Goal: Task Accomplishment & Management: Manage account settings

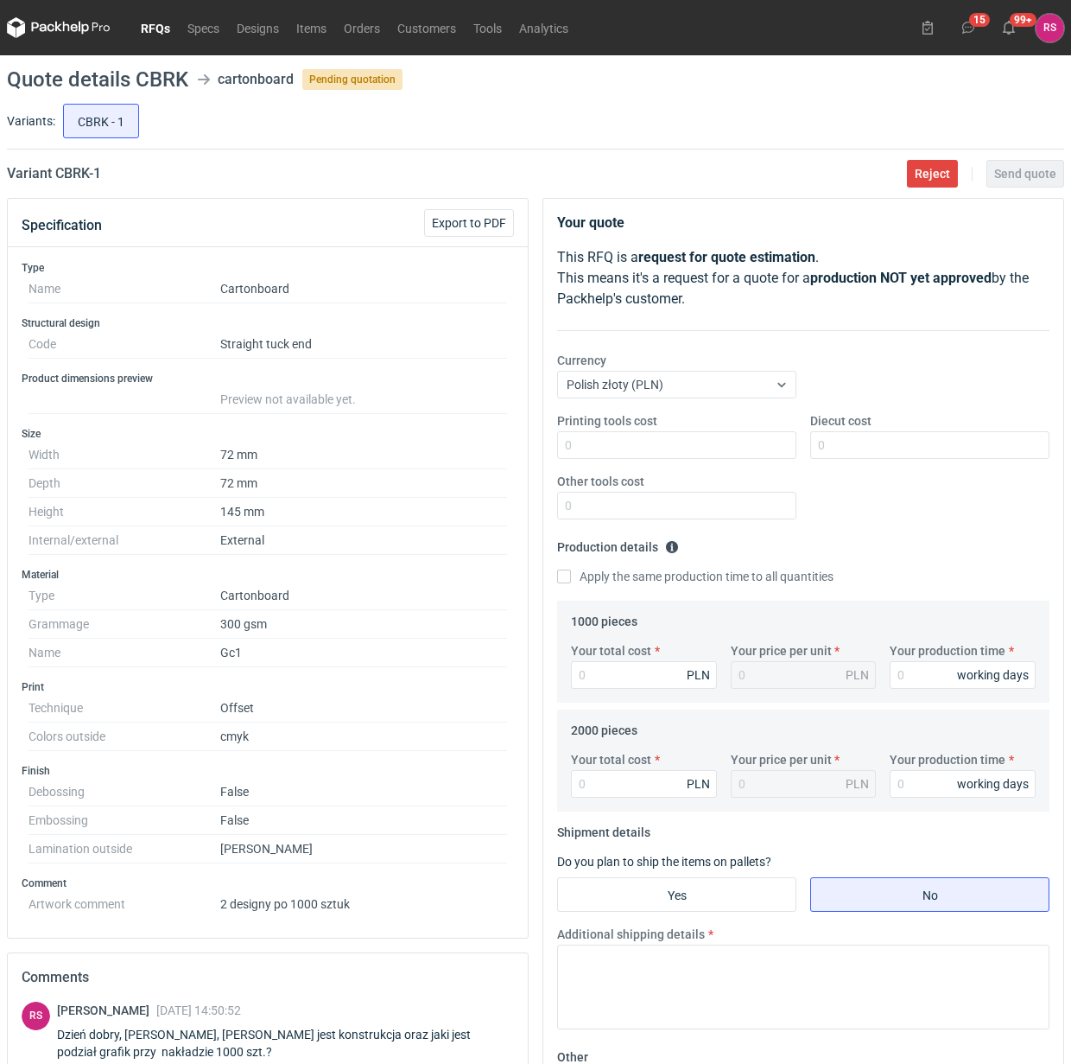
scroll to position [151, 0]
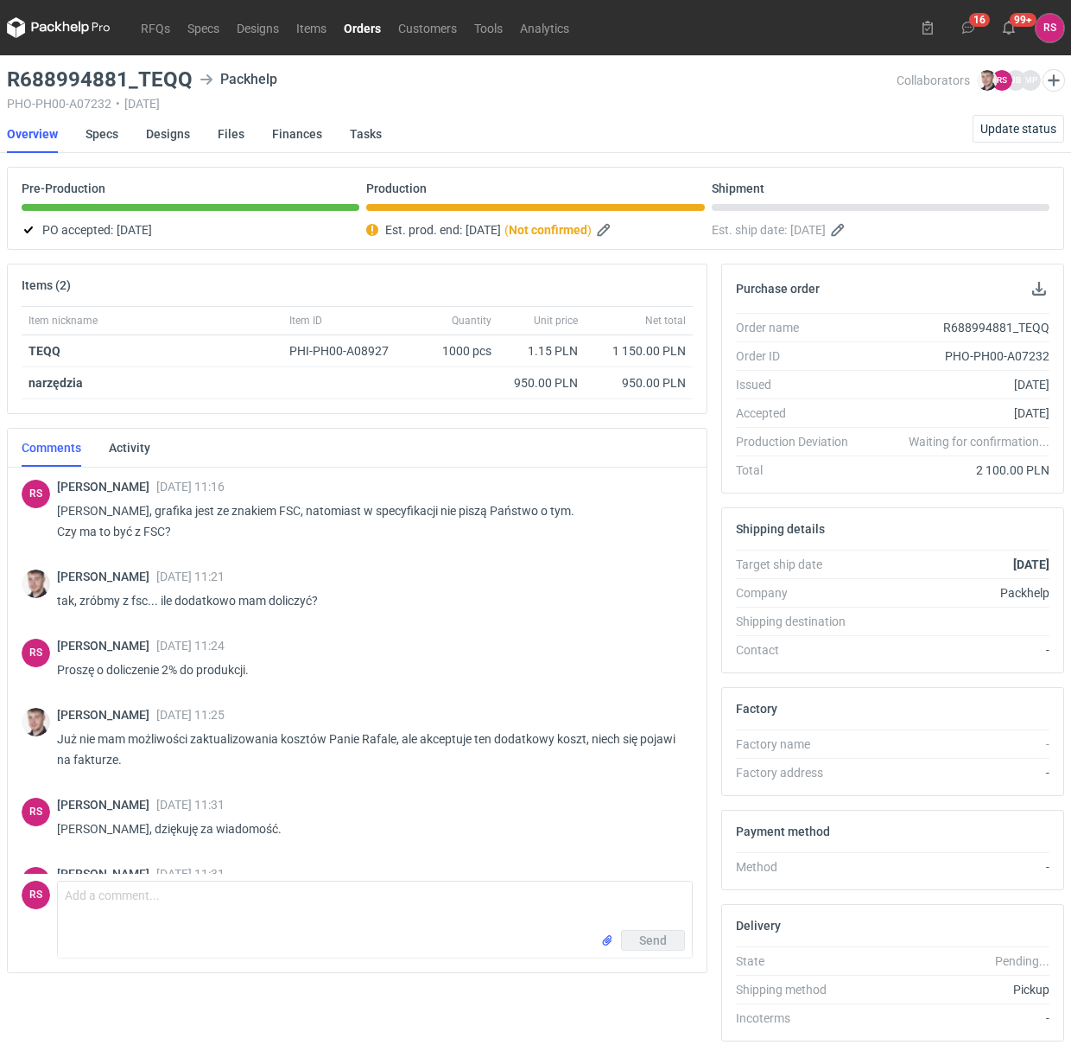
scroll to position [352, 0]
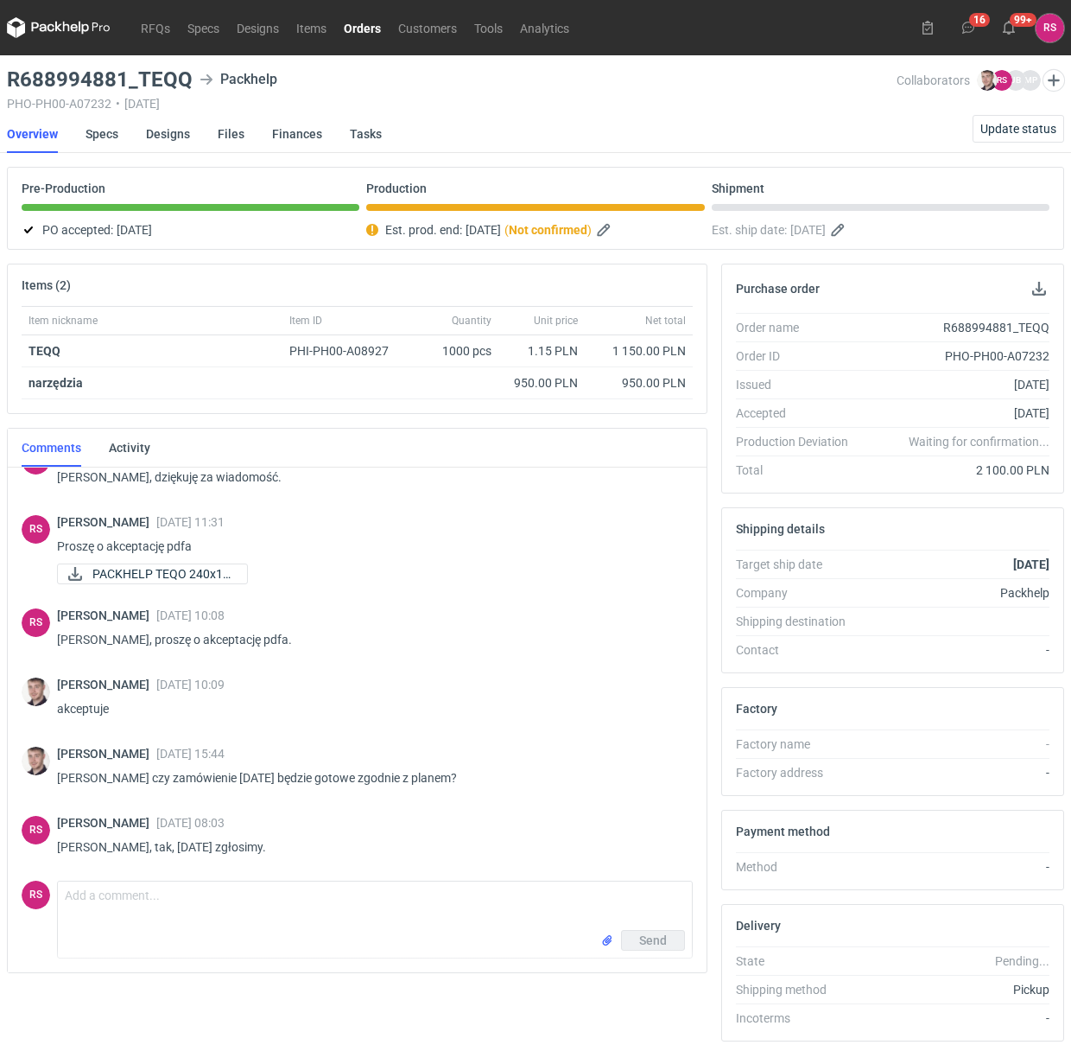
click at [367, 27] on link "Orders" at bounding box center [362, 27] width 54 height 21
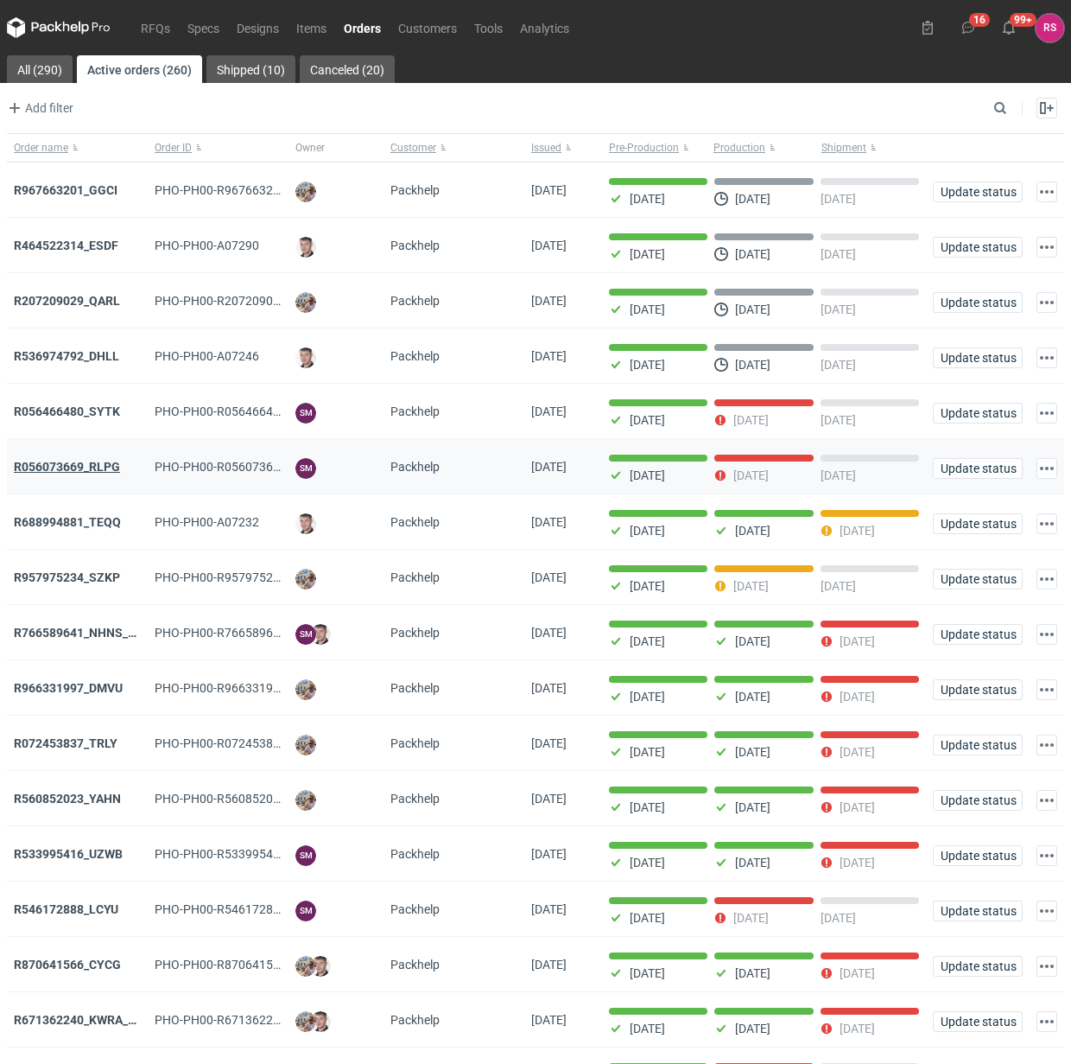
click at [99, 468] on strong "R056073669_RLPG" at bounding box center [67, 467] width 106 height 14
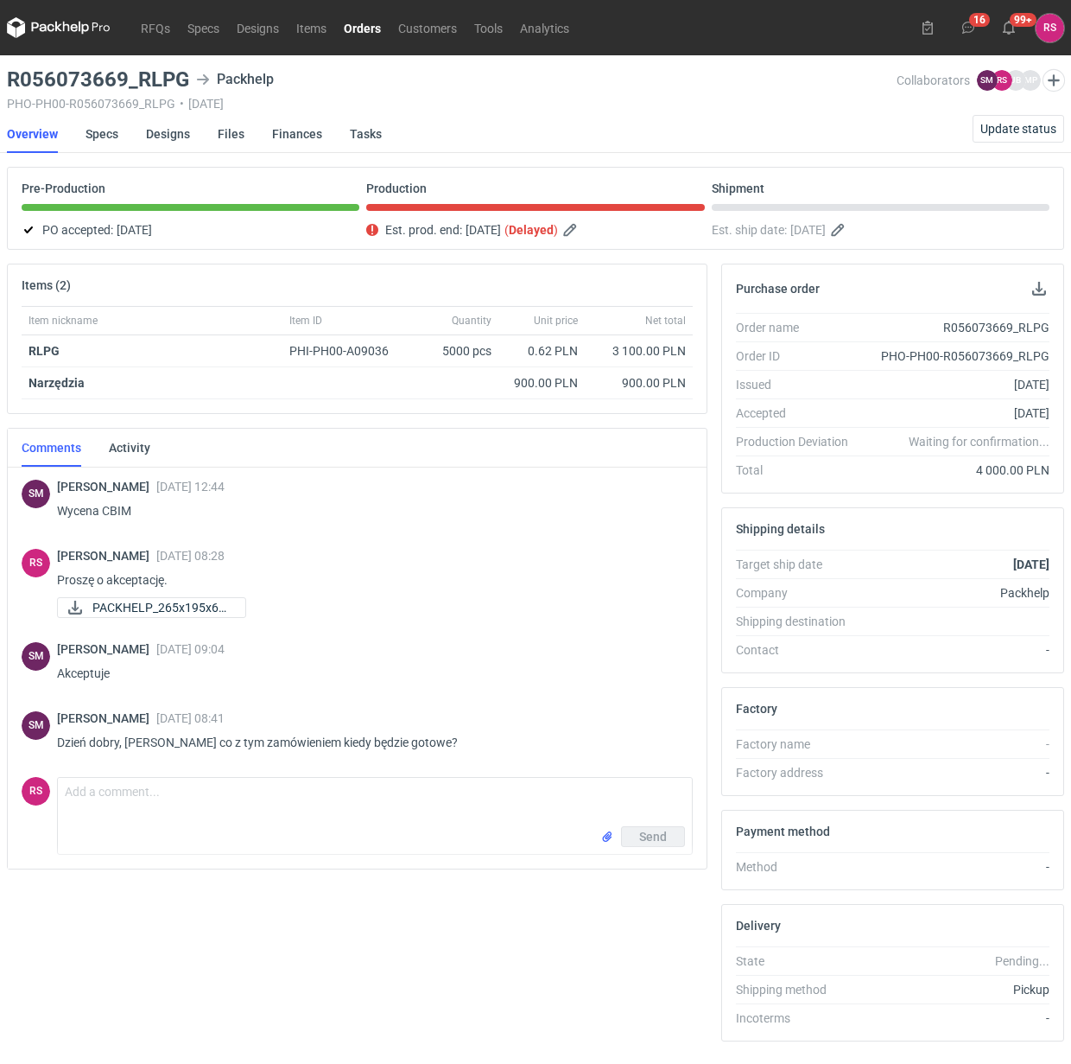
scroll to position [56, 0]
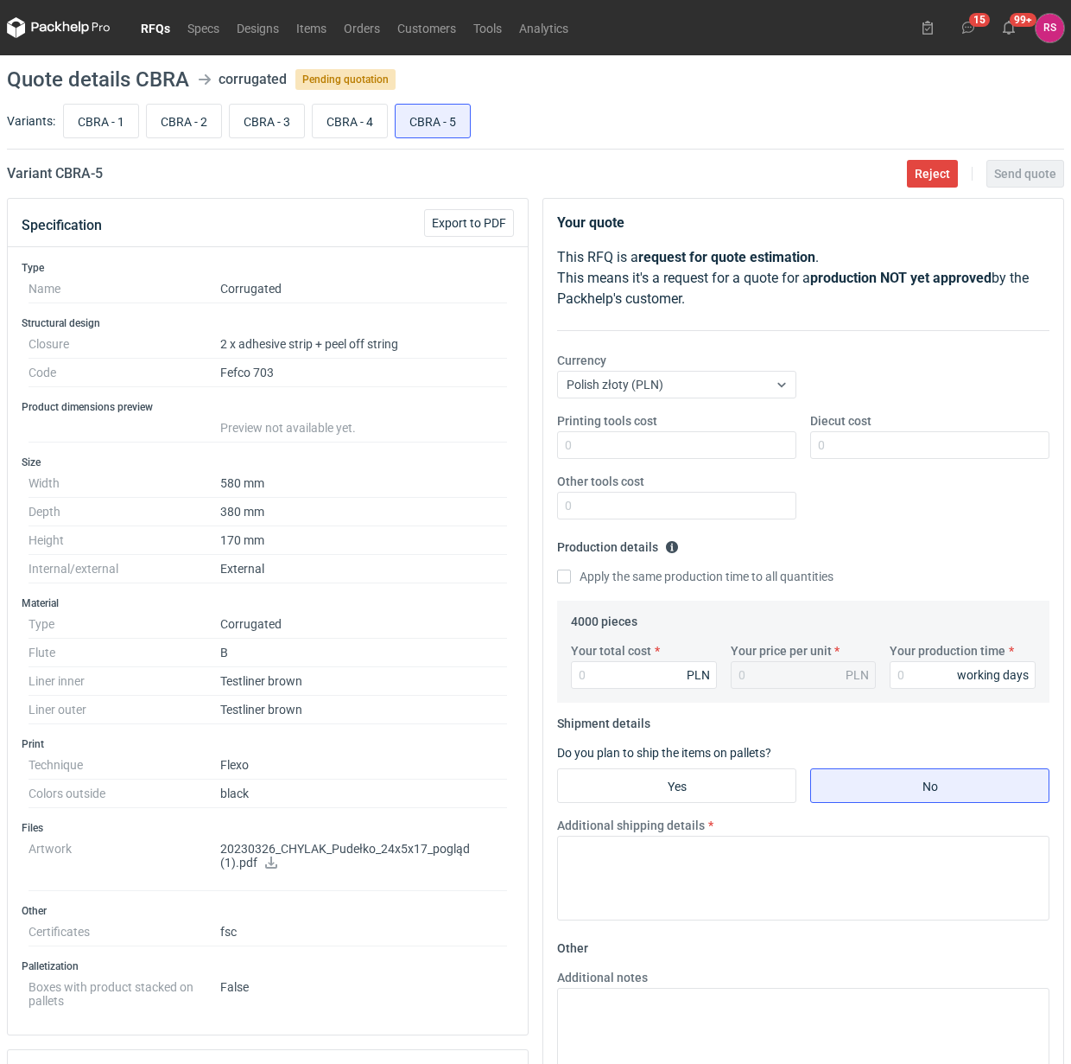
click at [160, 24] on link "RFQs" at bounding box center [155, 27] width 47 height 21
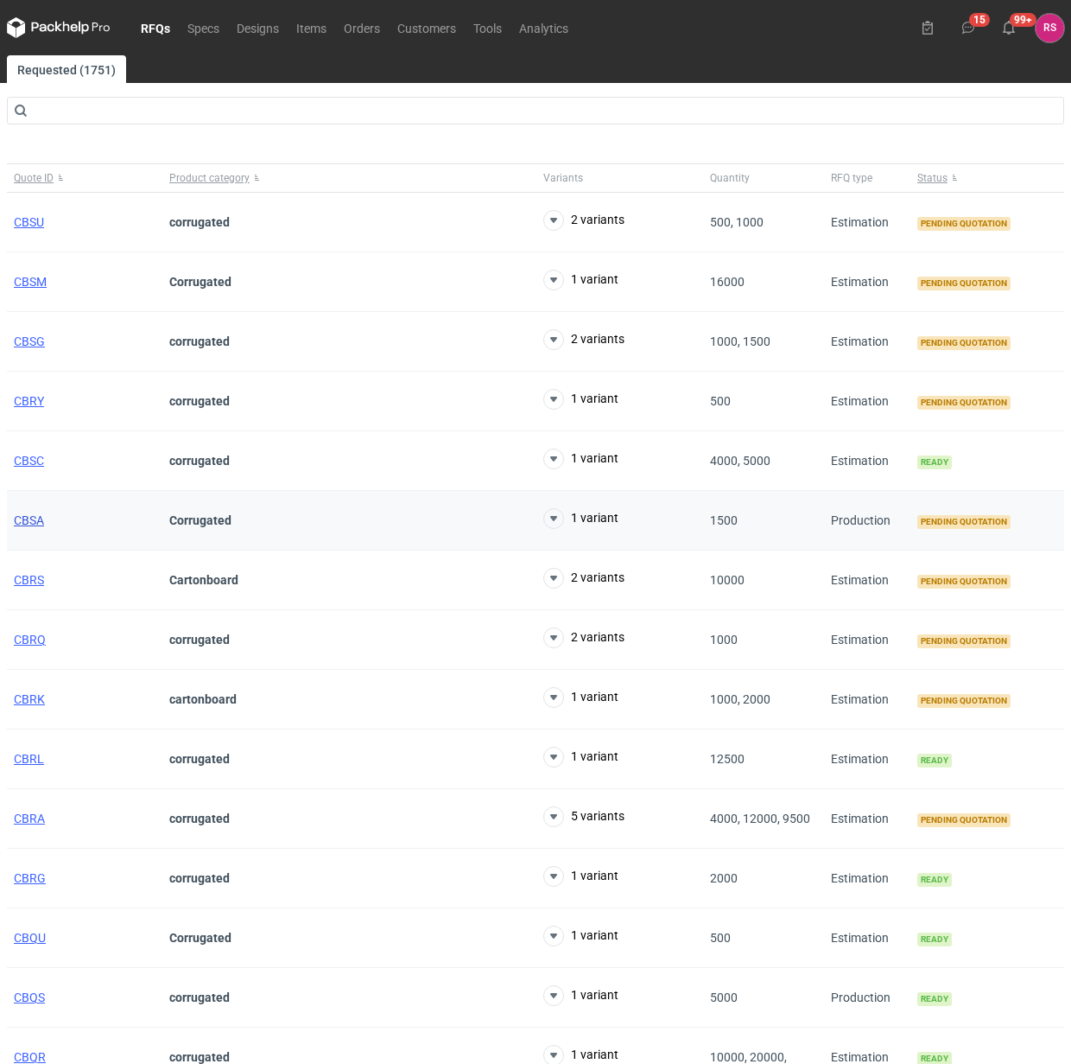
click at [31, 520] on span "CBSA" at bounding box center [29, 520] width 30 height 14
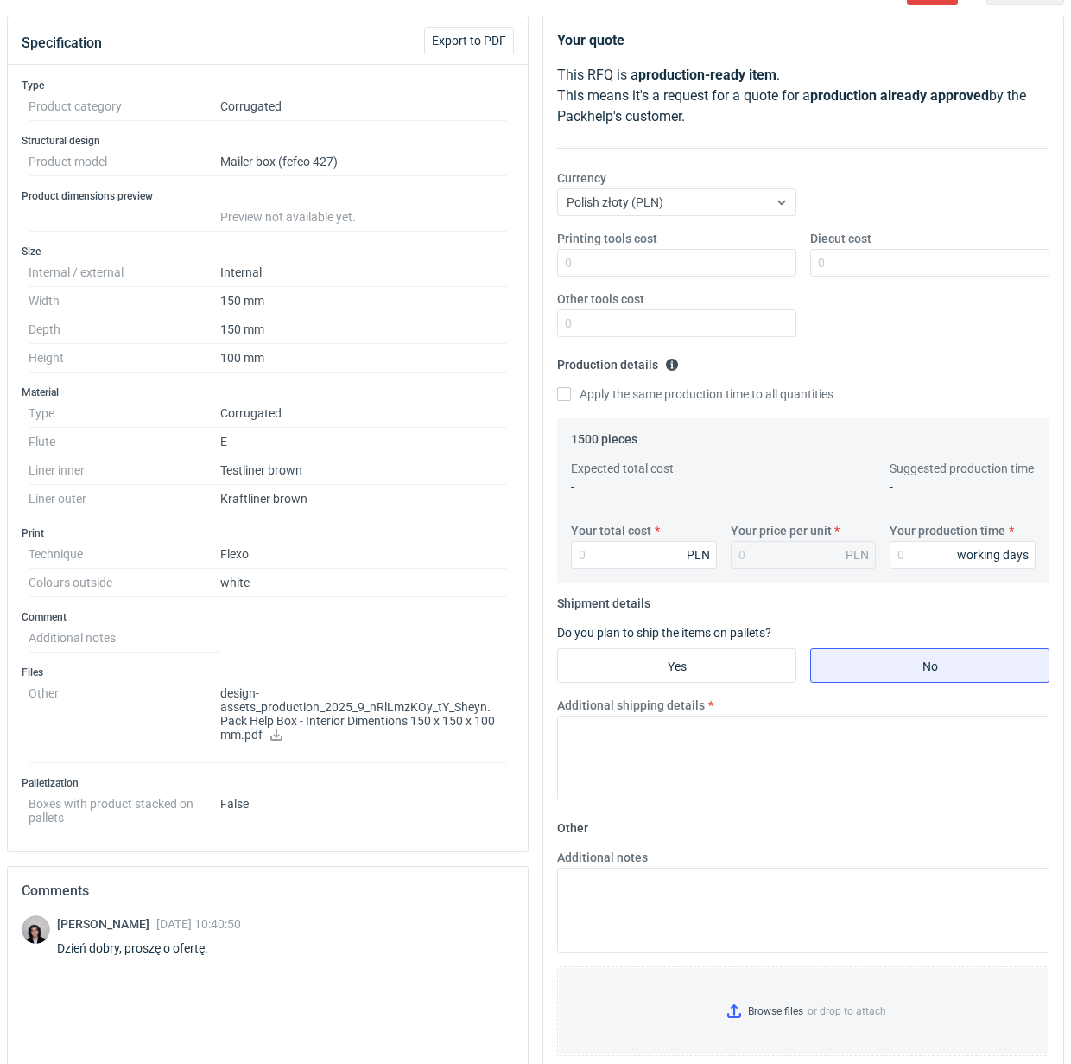
scroll to position [403, 0]
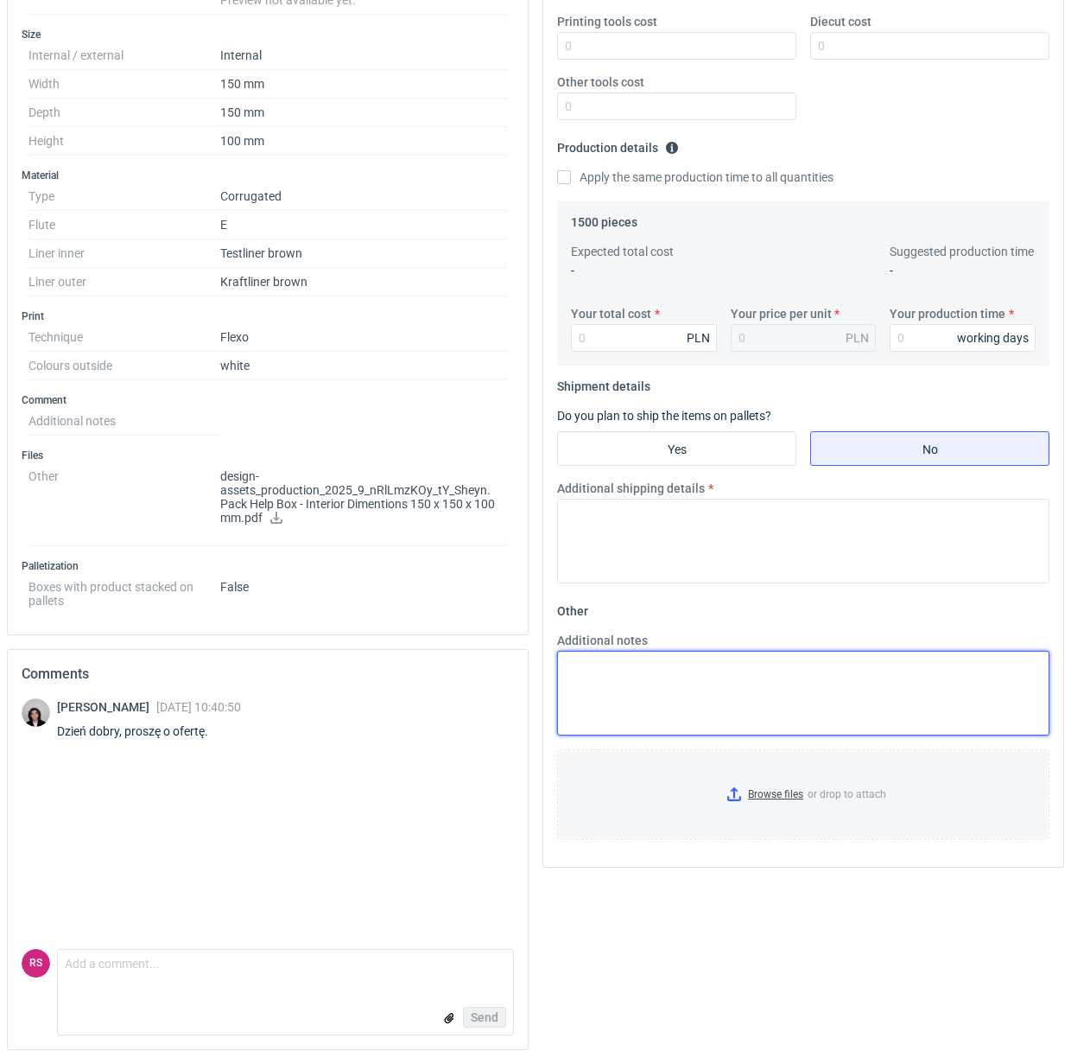
click at [654, 676] on textarea "Additional notes" at bounding box center [803, 693] width 493 height 85
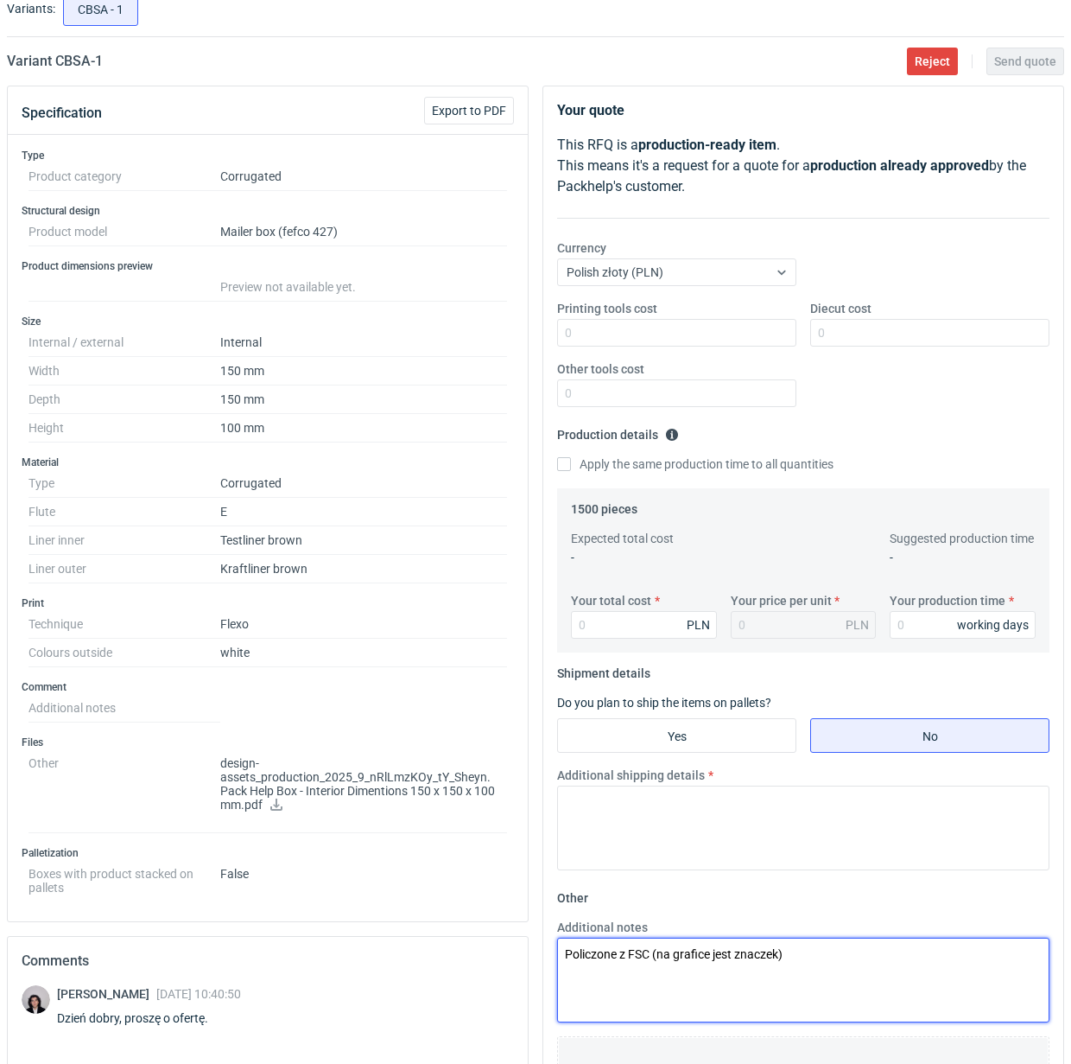
scroll to position [79, 0]
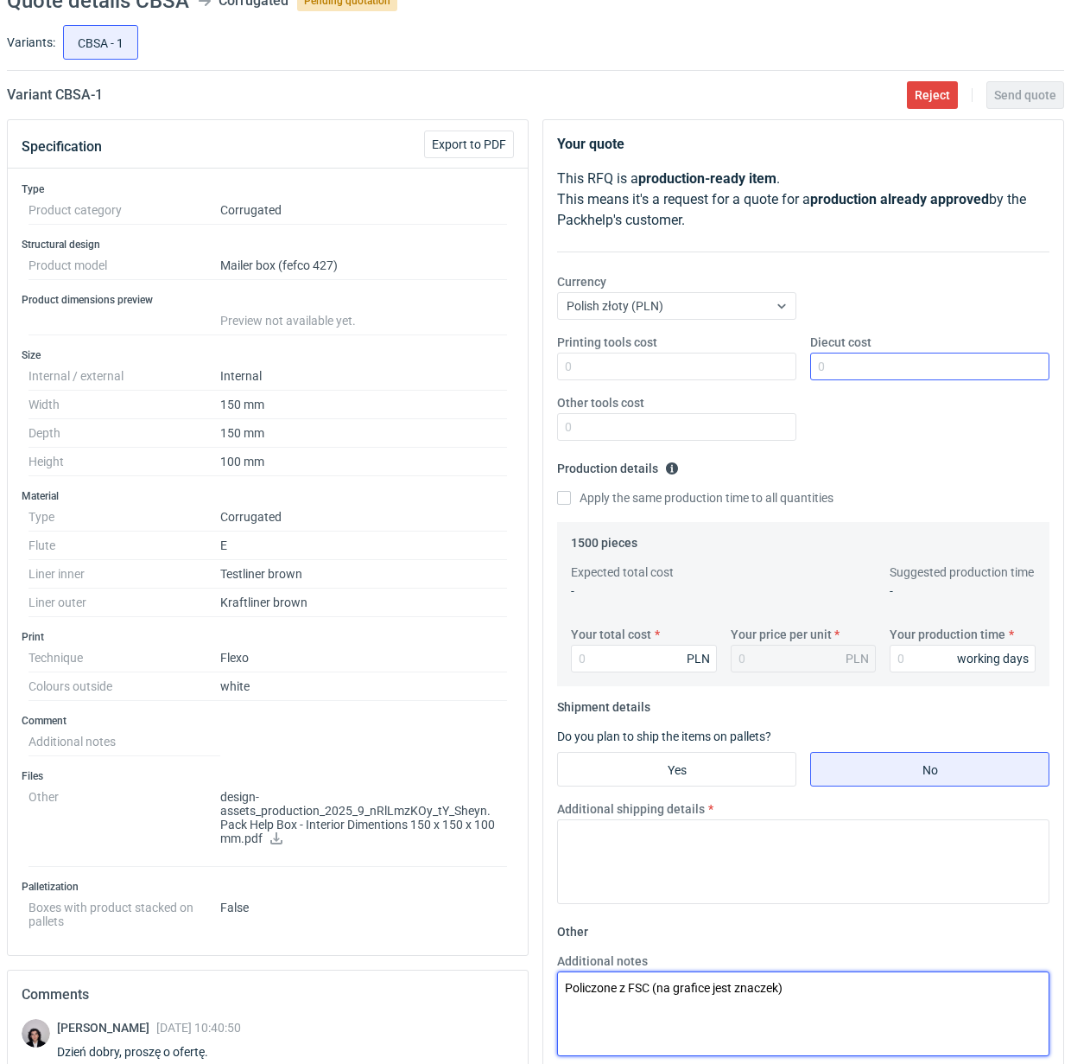
type textarea "Policzone z FSC (na grafice jest znaczek)"
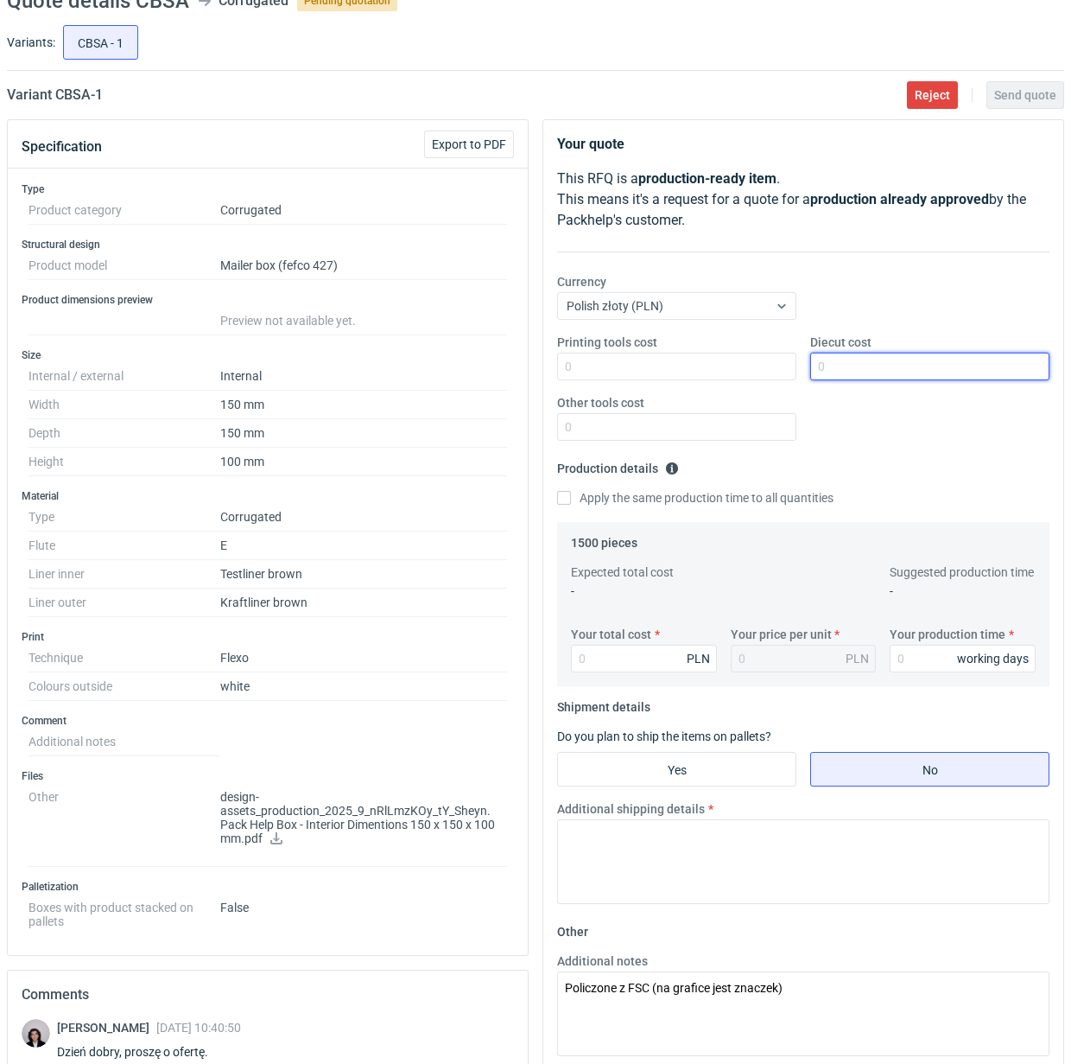
click at [882, 367] on input "Diecut cost" at bounding box center [930, 367] width 239 height 28
type input "450"
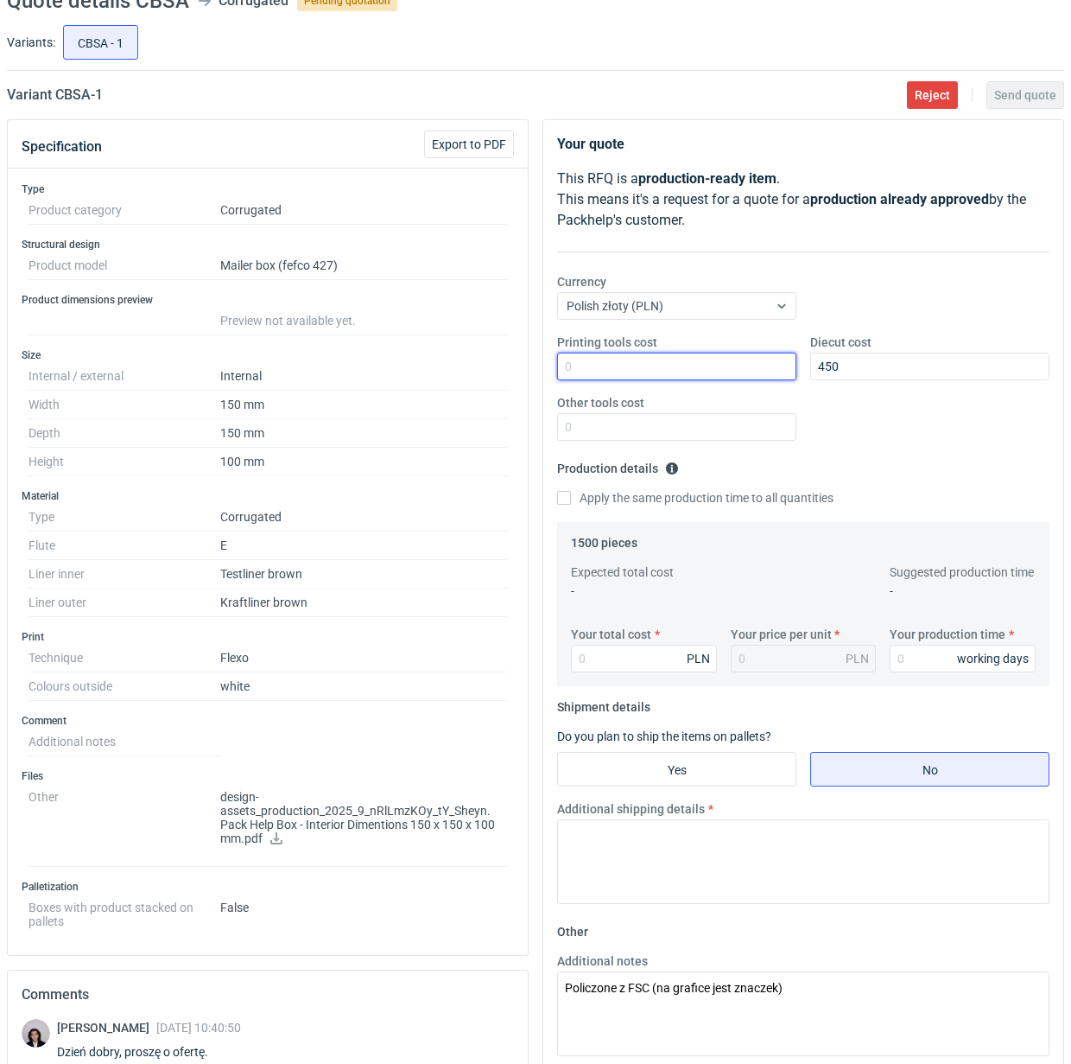
click at [632, 369] on input "Printing tools cost" at bounding box center [676, 367] width 239 height 28
type input "350"
click at [566, 503] on input "Apply the same production time to all quantities" at bounding box center [564, 498] width 14 height 14
checkbox input "true"
click at [642, 657] on input "Your total cost" at bounding box center [644, 659] width 146 height 28
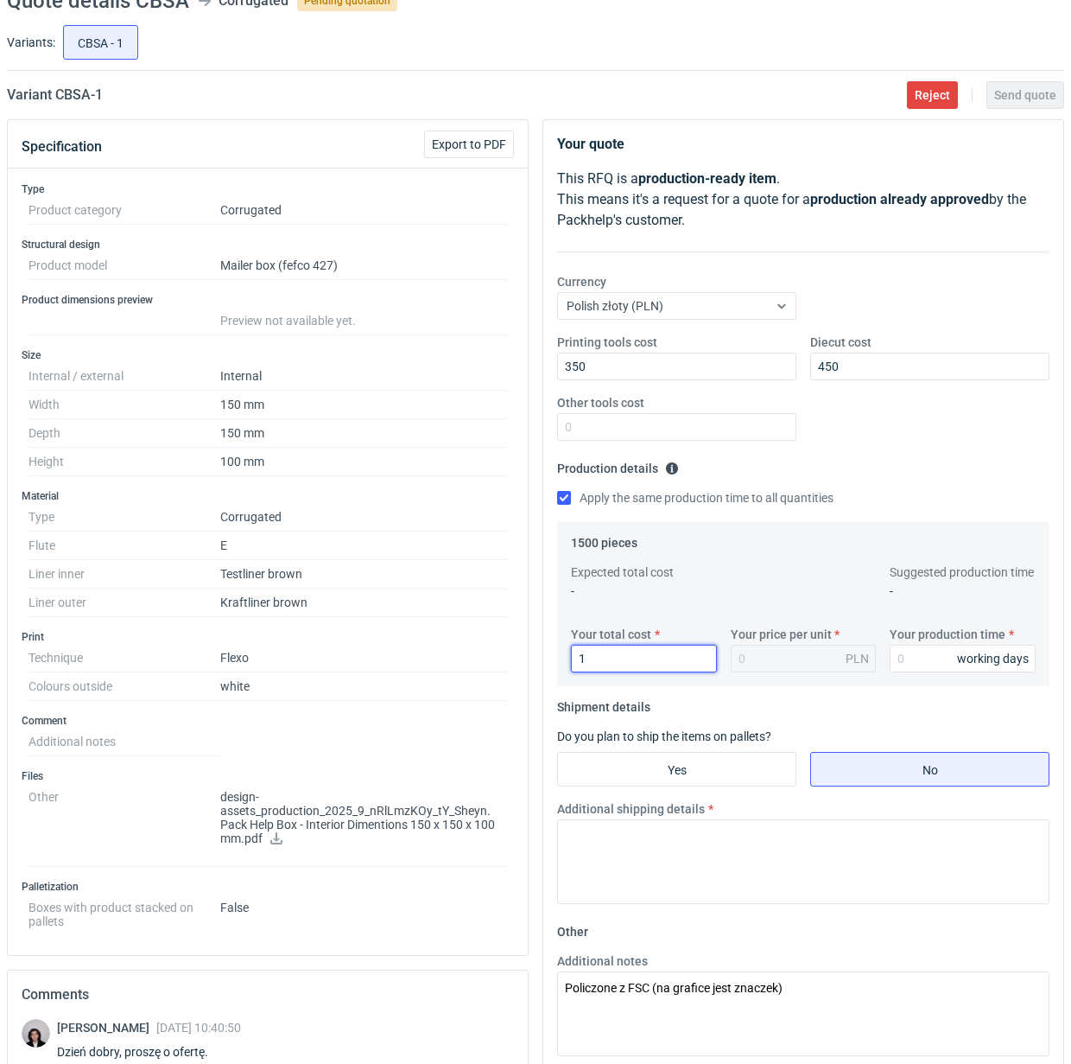
type input "16"
type input "0.01"
type input "1695"
type input "1.13"
type input "1695"
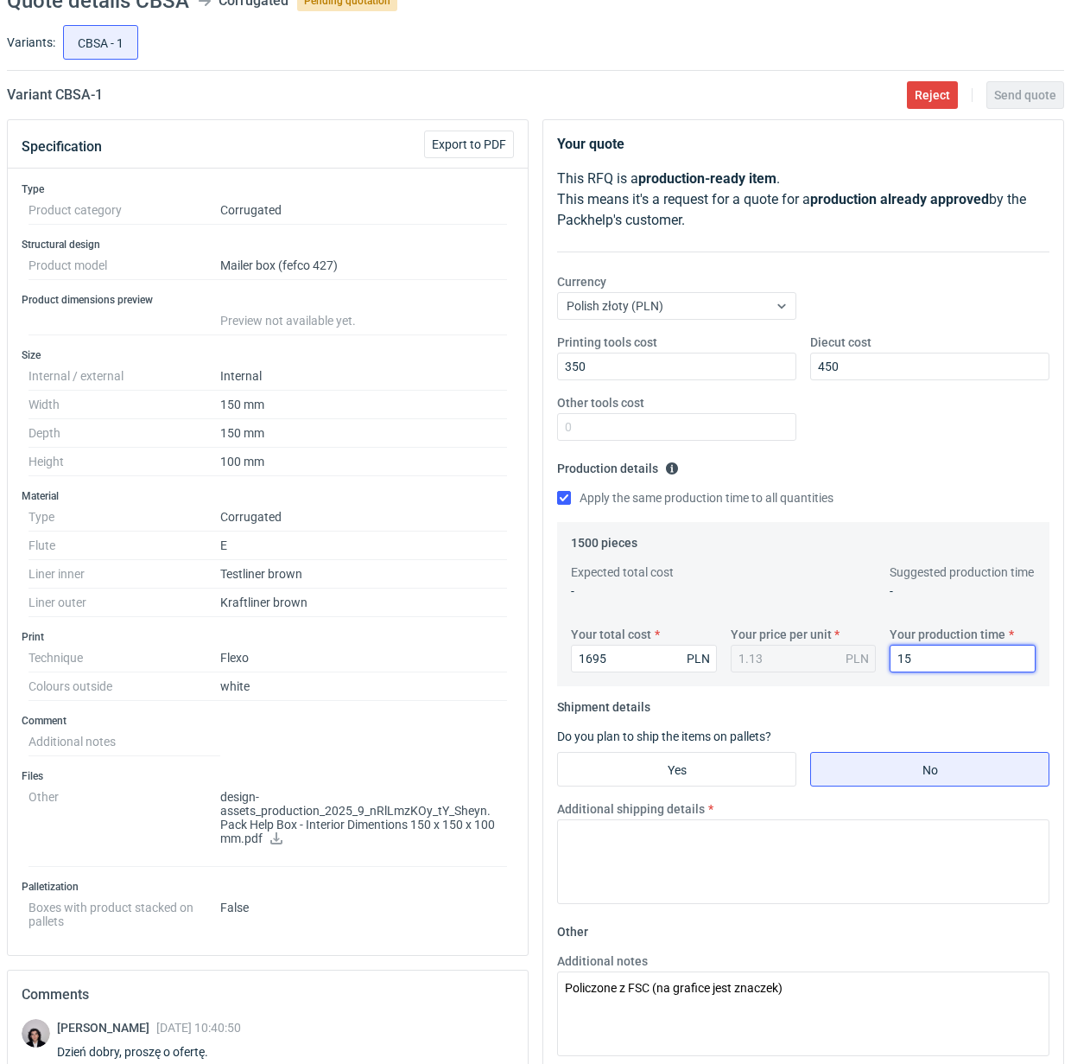
type input "15"
click at [676, 771] on input "Yes" at bounding box center [677, 769] width 238 height 33
radio input "true"
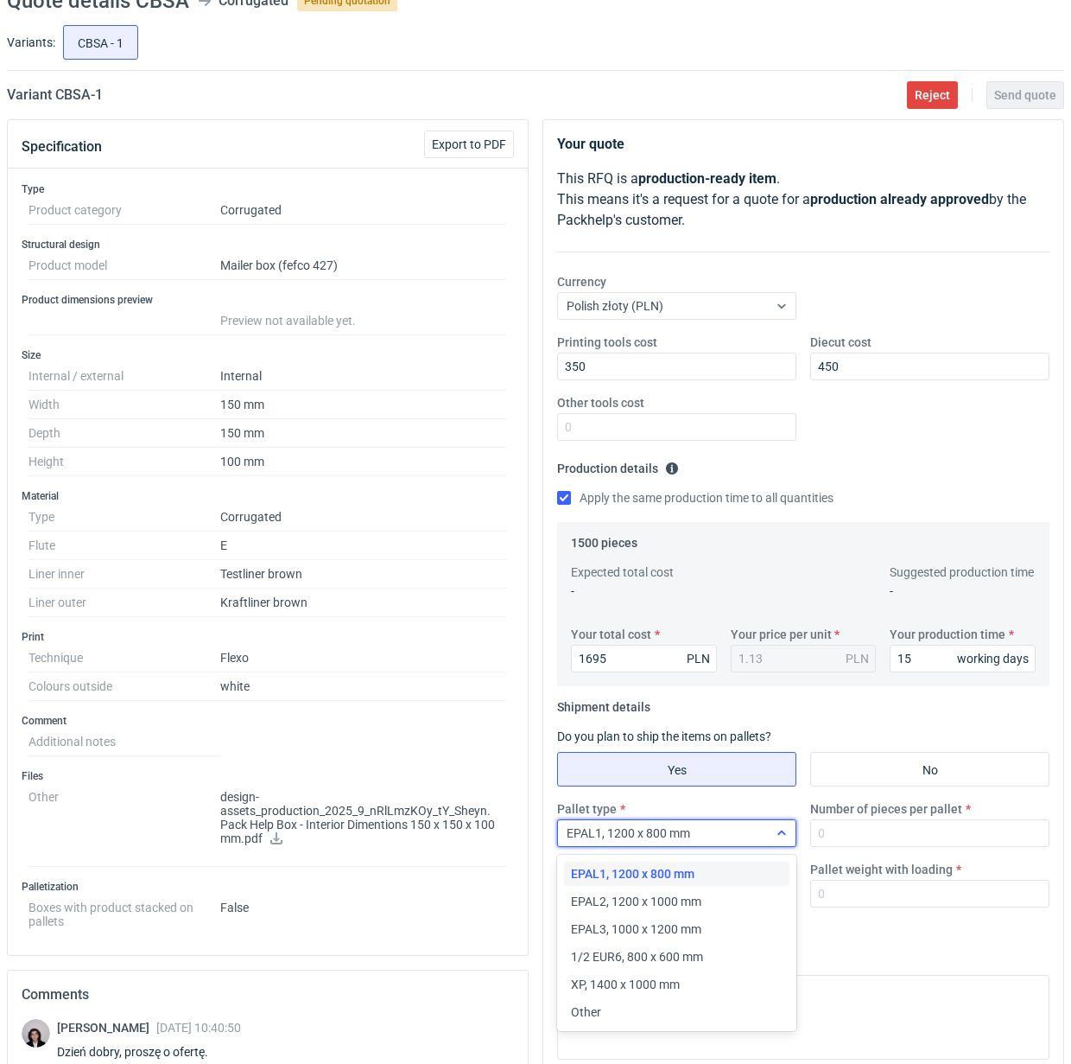
click at [772, 836] on div at bounding box center [782, 833] width 28 height 14
click at [605, 1009] on div "Other" at bounding box center [677, 1011] width 212 height 17
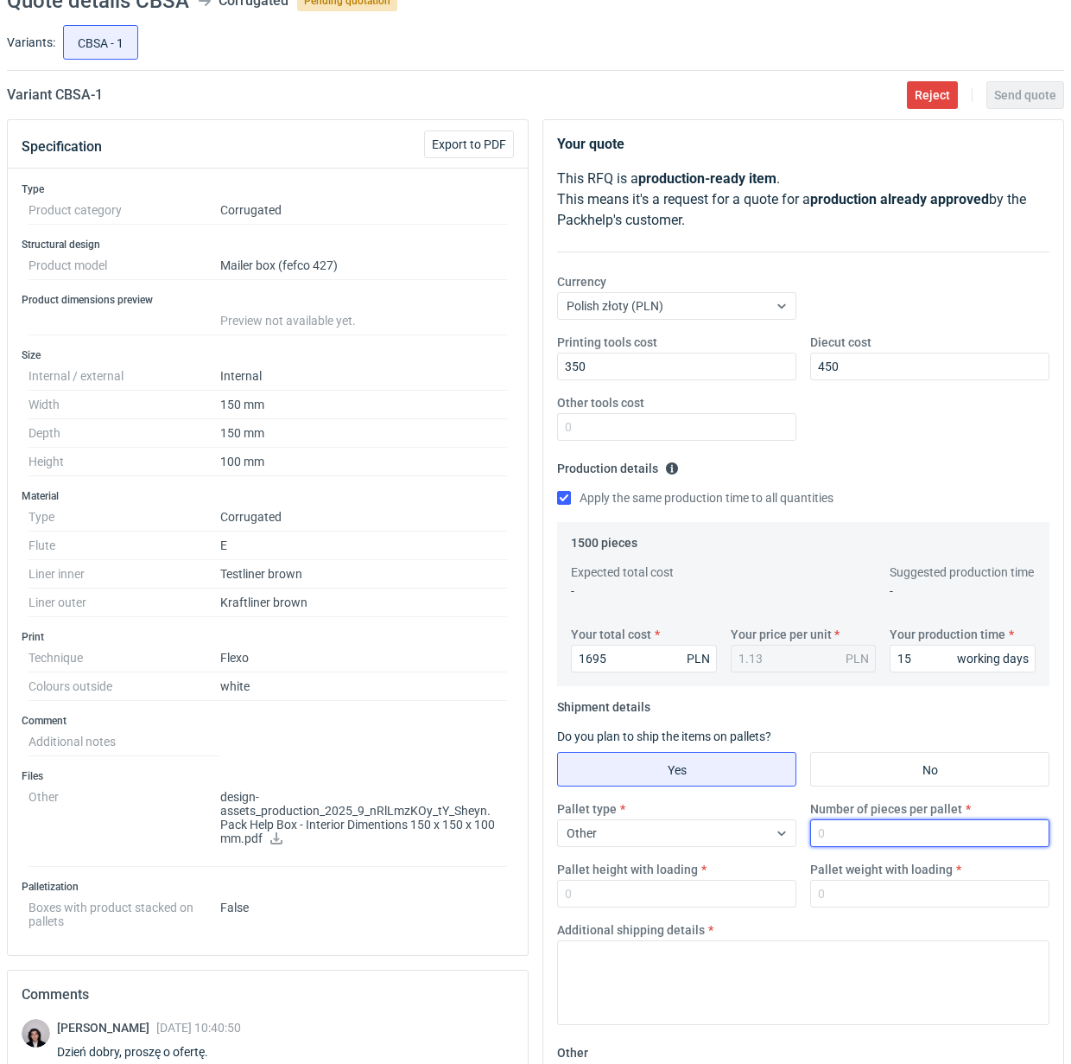
click at [877, 844] on input "Number of pieces per pallet" at bounding box center [930, 833] width 239 height 28
type input "1500"
type input "1800"
type input "250"
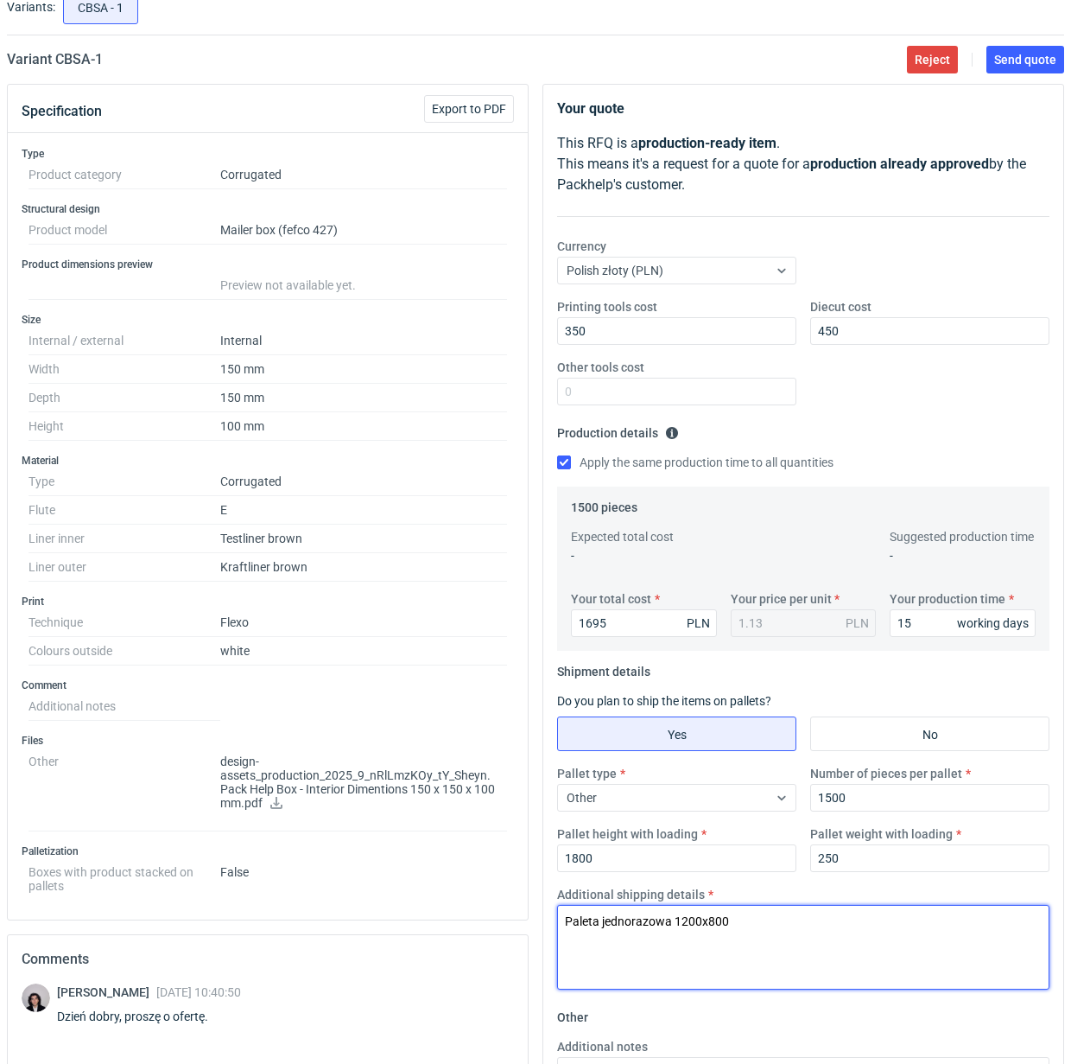
scroll to position [0, 0]
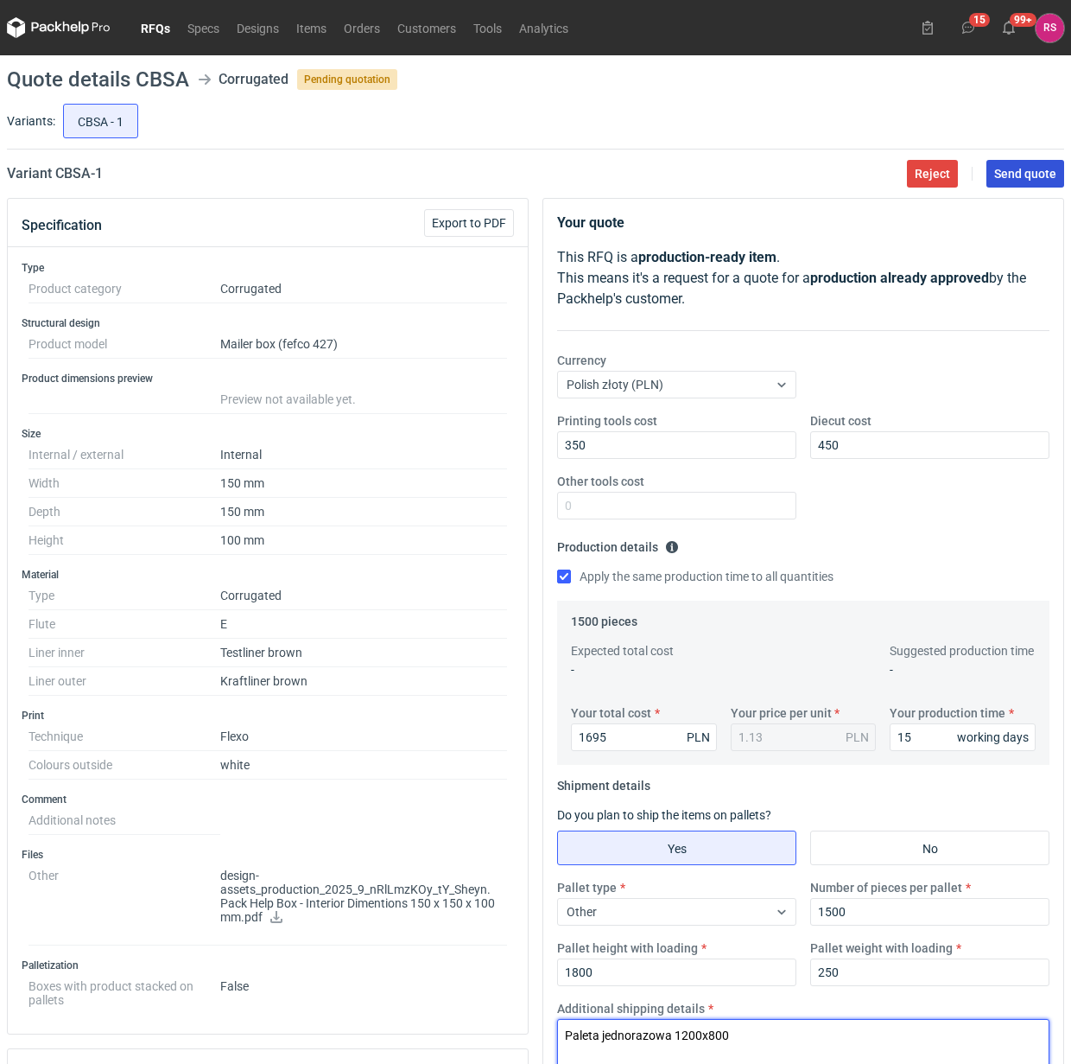
type textarea "Paleta jednorazowa 1200x800"
click at [1022, 175] on span "Send quote" at bounding box center [1026, 174] width 62 height 12
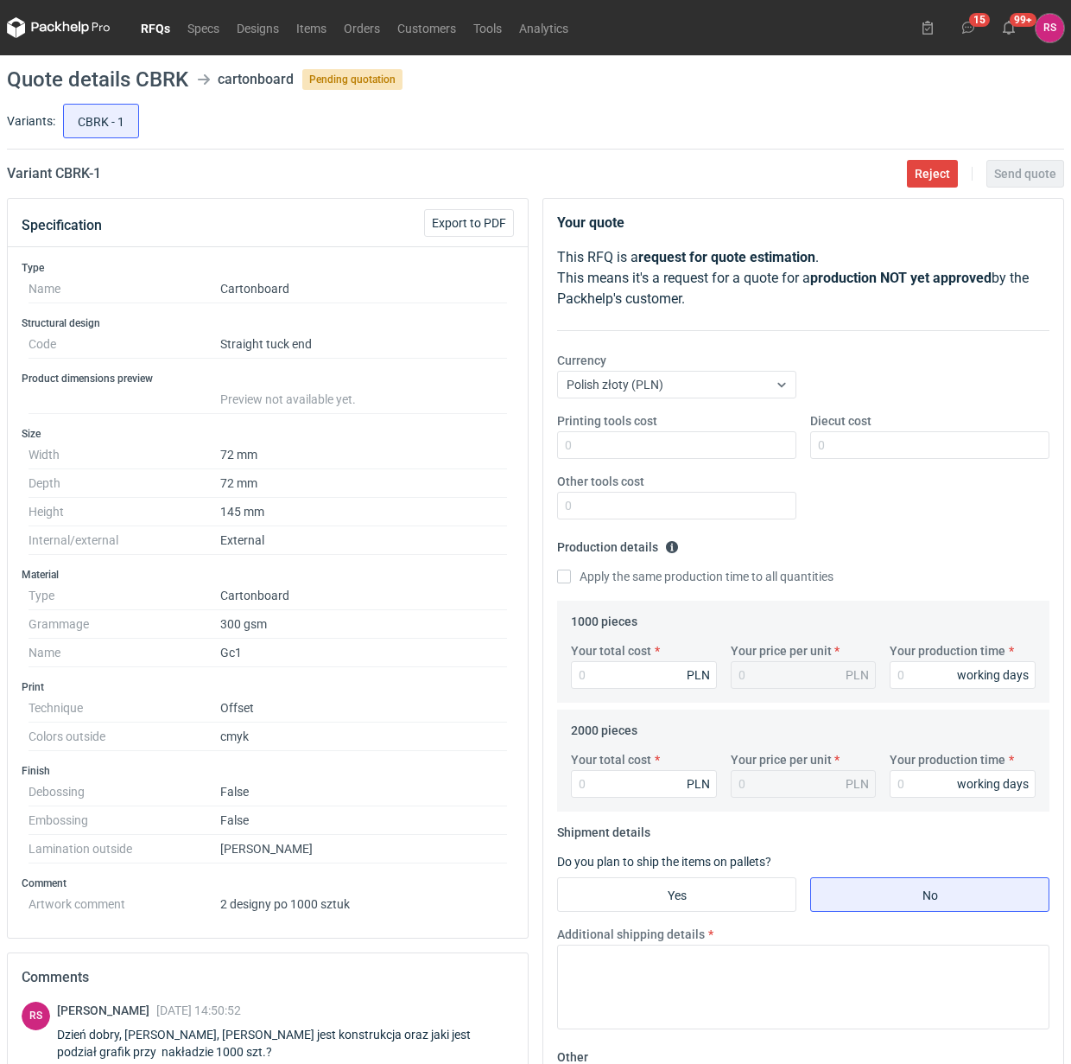
scroll to position [151, 0]
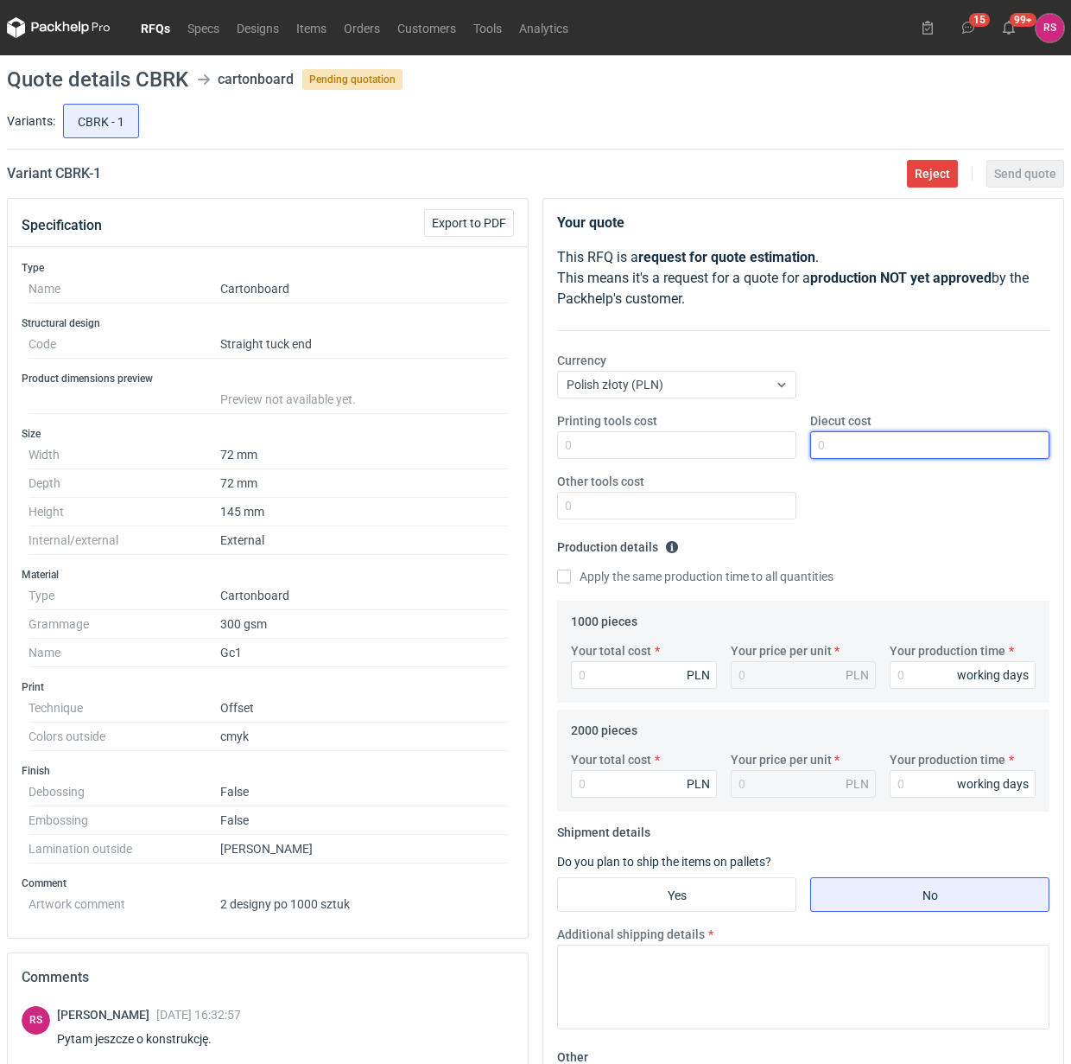
click at [903, 443] on input "Diecut cost" at bounding box center [930, 445] width 239 height 28
type input "500"
click at [557, 569] on input "Apply the same production time to all quantities" at bounding box center [564, 576] width 14 height 14
checkbox input "true"
type input "2750"
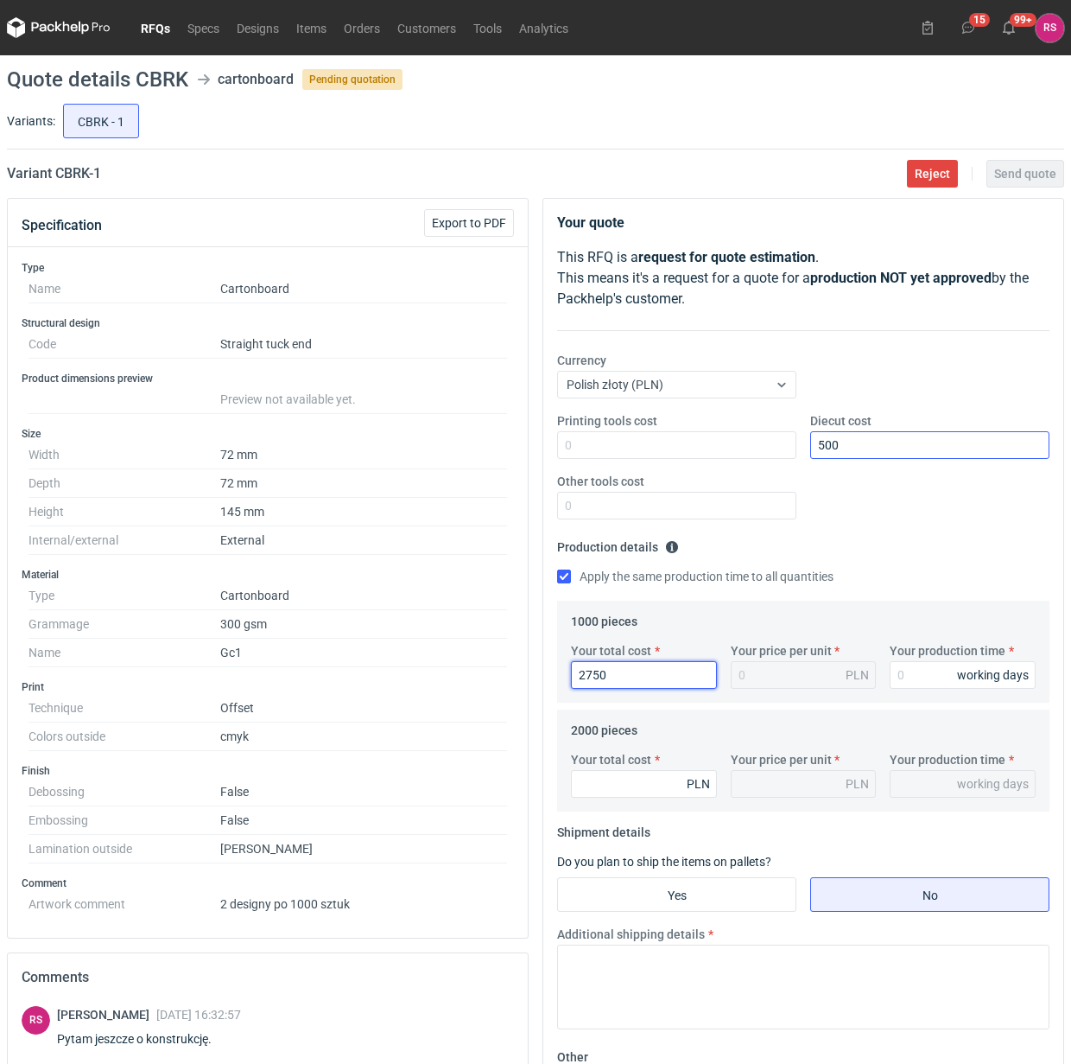
type input "2.75"
type input "2750"
type input "1"
type input "15"
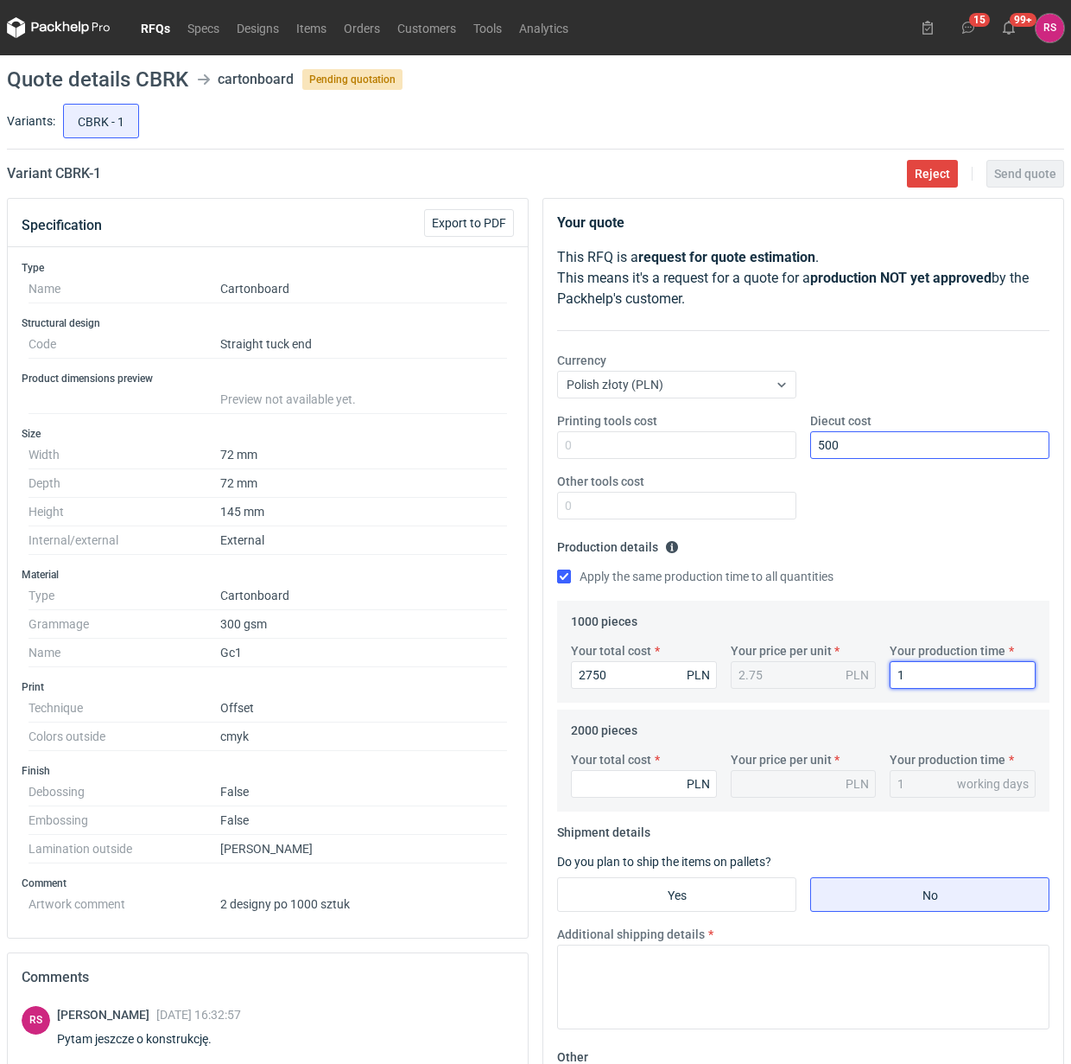
type input "15"
type input "3460"
type input "1.73"
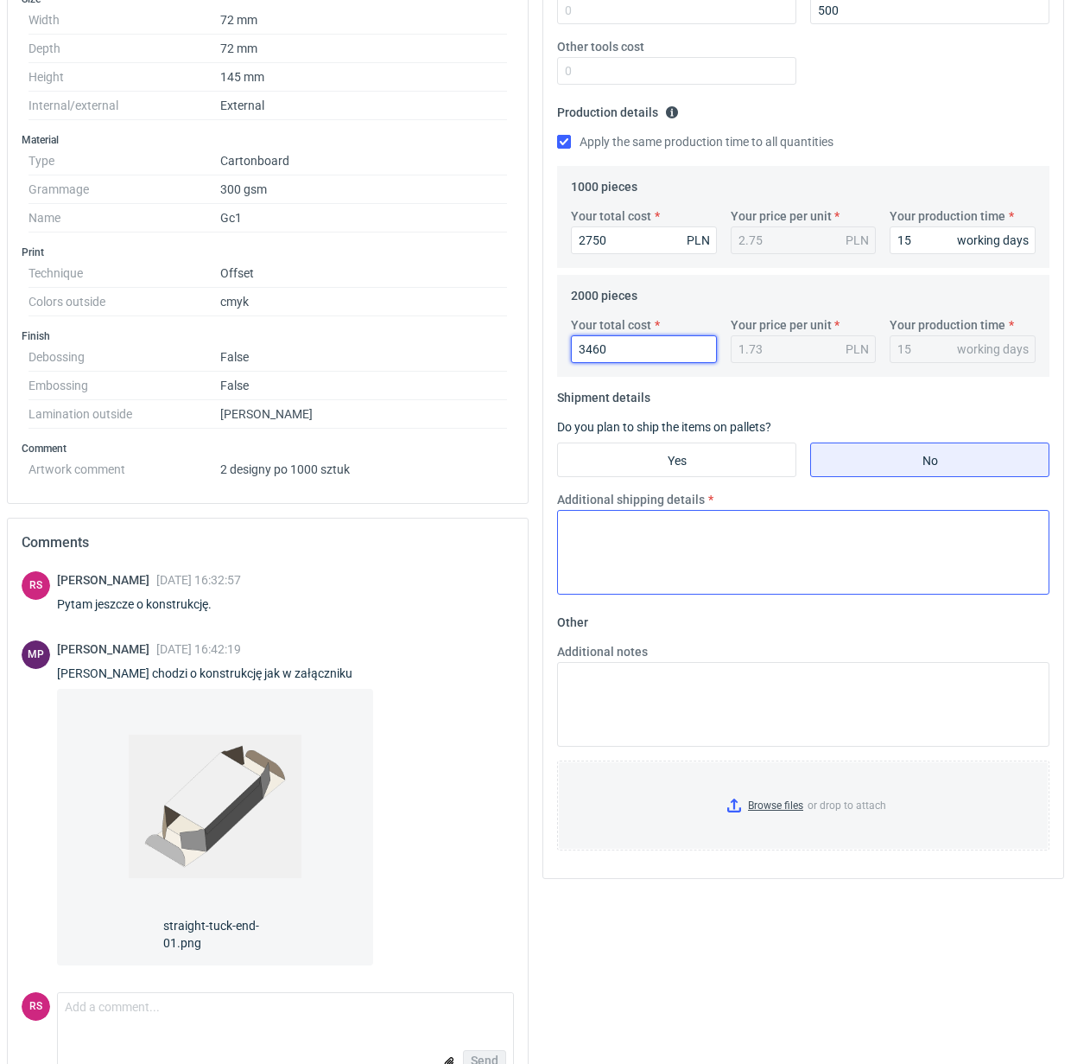
scroll to position [481, 0]
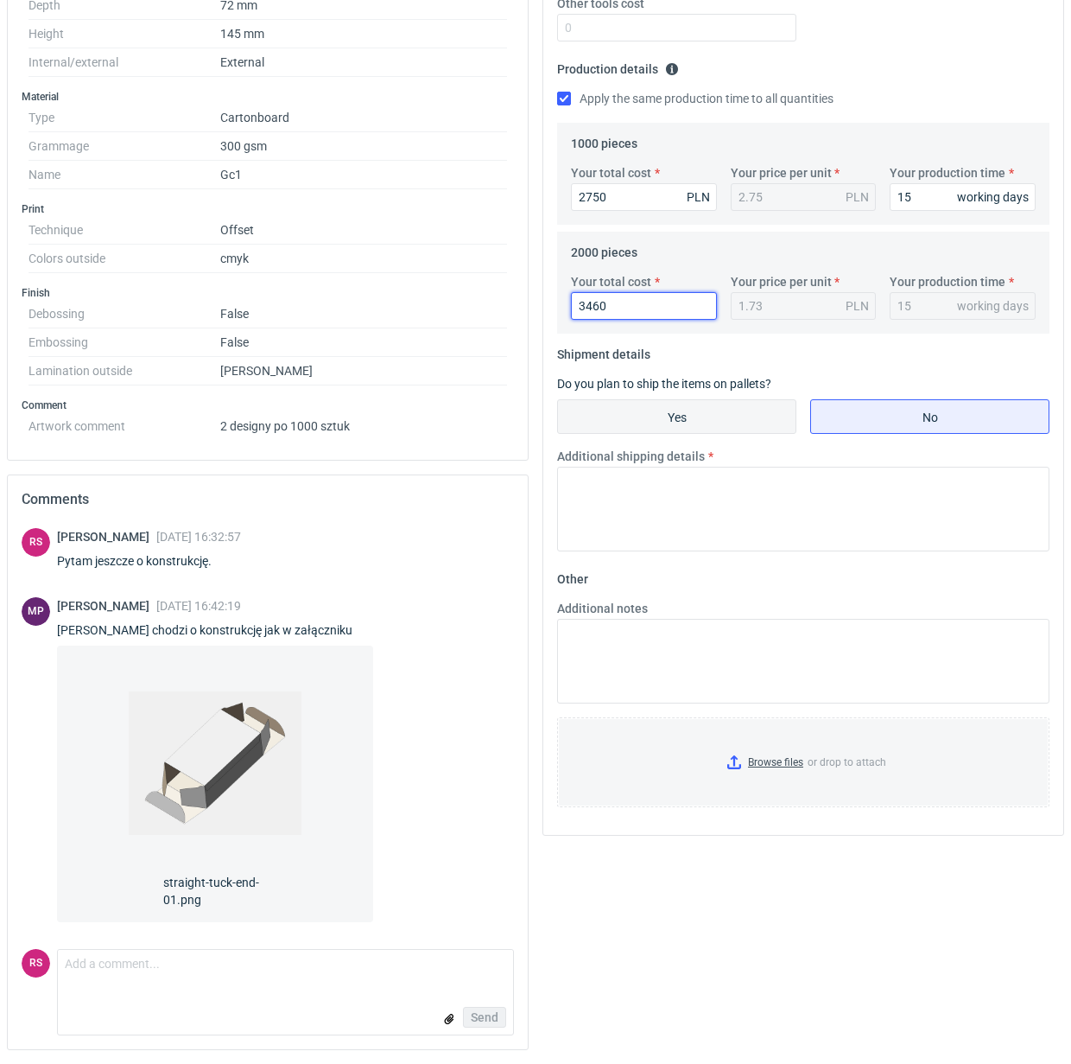
type input "3460"
click at [688, 417] on input "Yes" at bounding box center [677, 416] width 238 height 33
radio input "true"
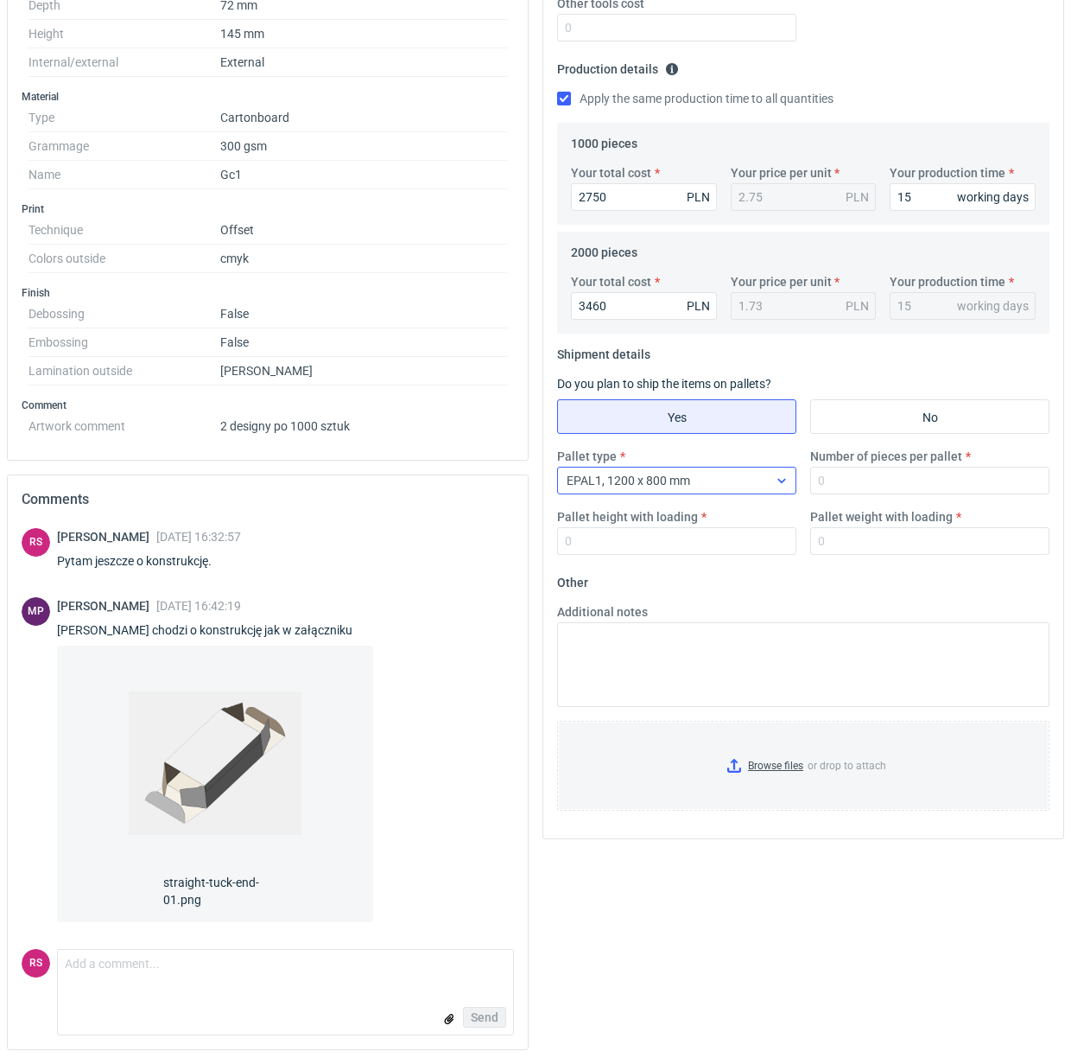
click at [779, 479] on icon at bounding box center [782, 481] width 8 height 4
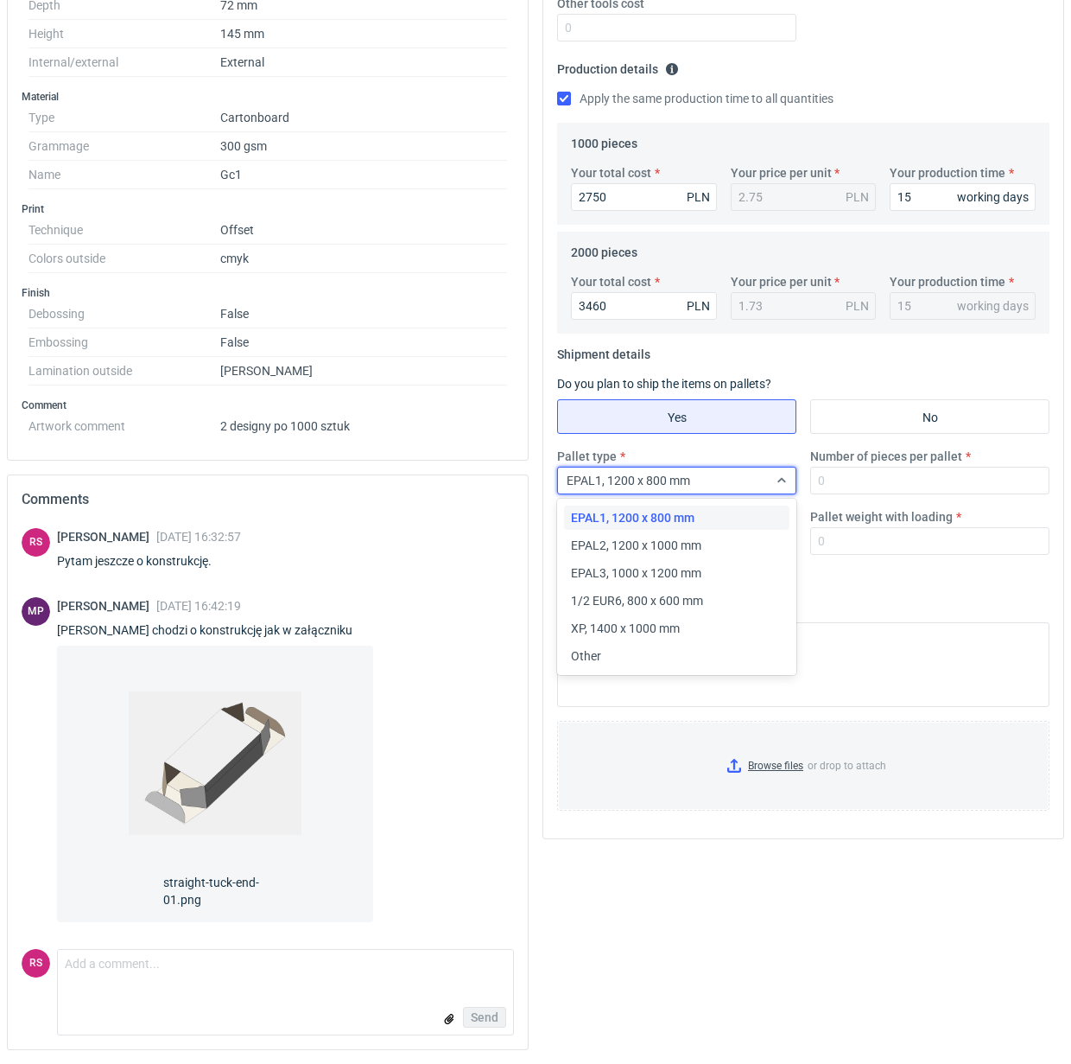
drag, startPoint x: 631, startPoint y: 652, endPoint x: 828, endPoint y: 558, distance: 218.4
click at [631, 653] on div "Other" at bounding box center [677, 655] width 212 height 17
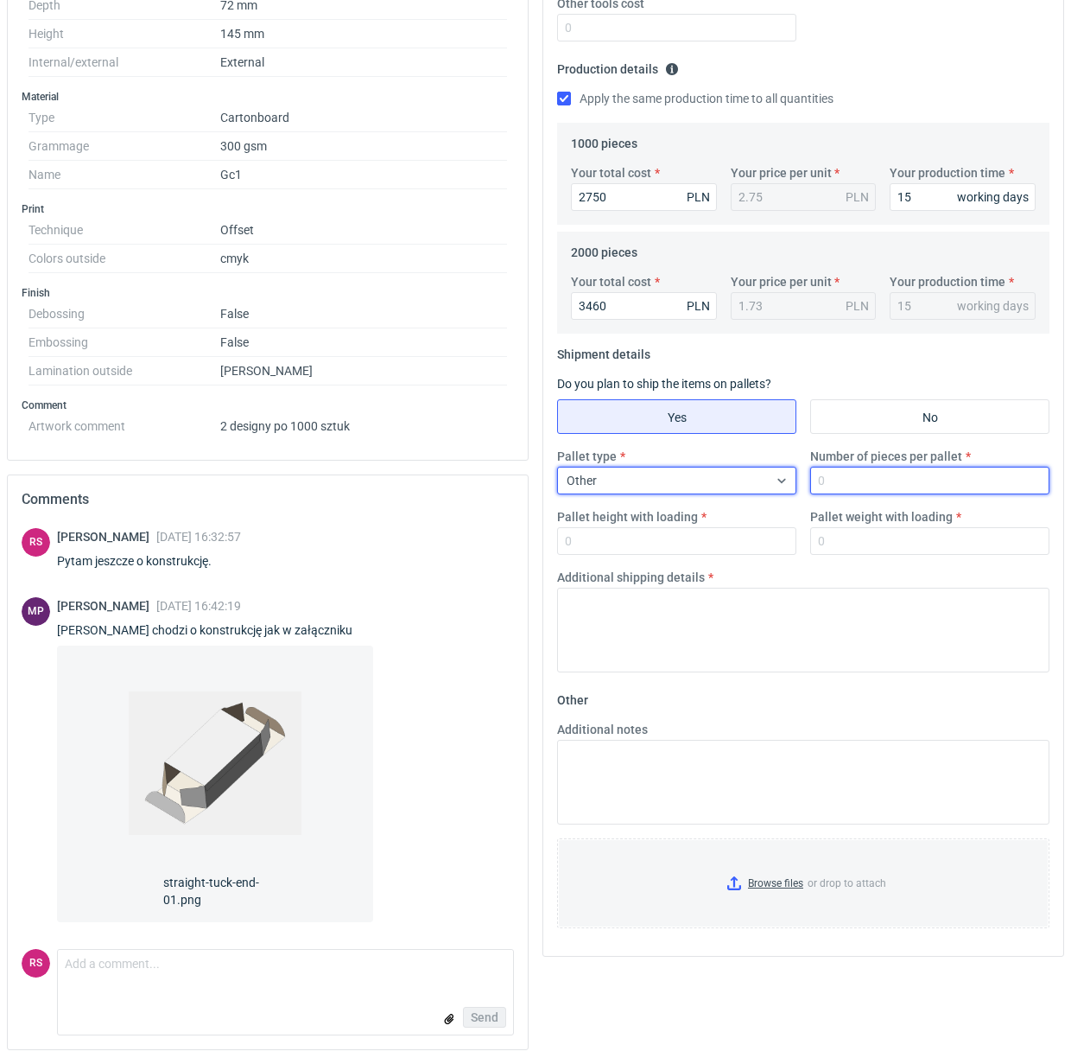
click at [908, 486] on input "Number of pieces per pallet" at bounding box center [930, 481] width 239 height 28
type input "2000"
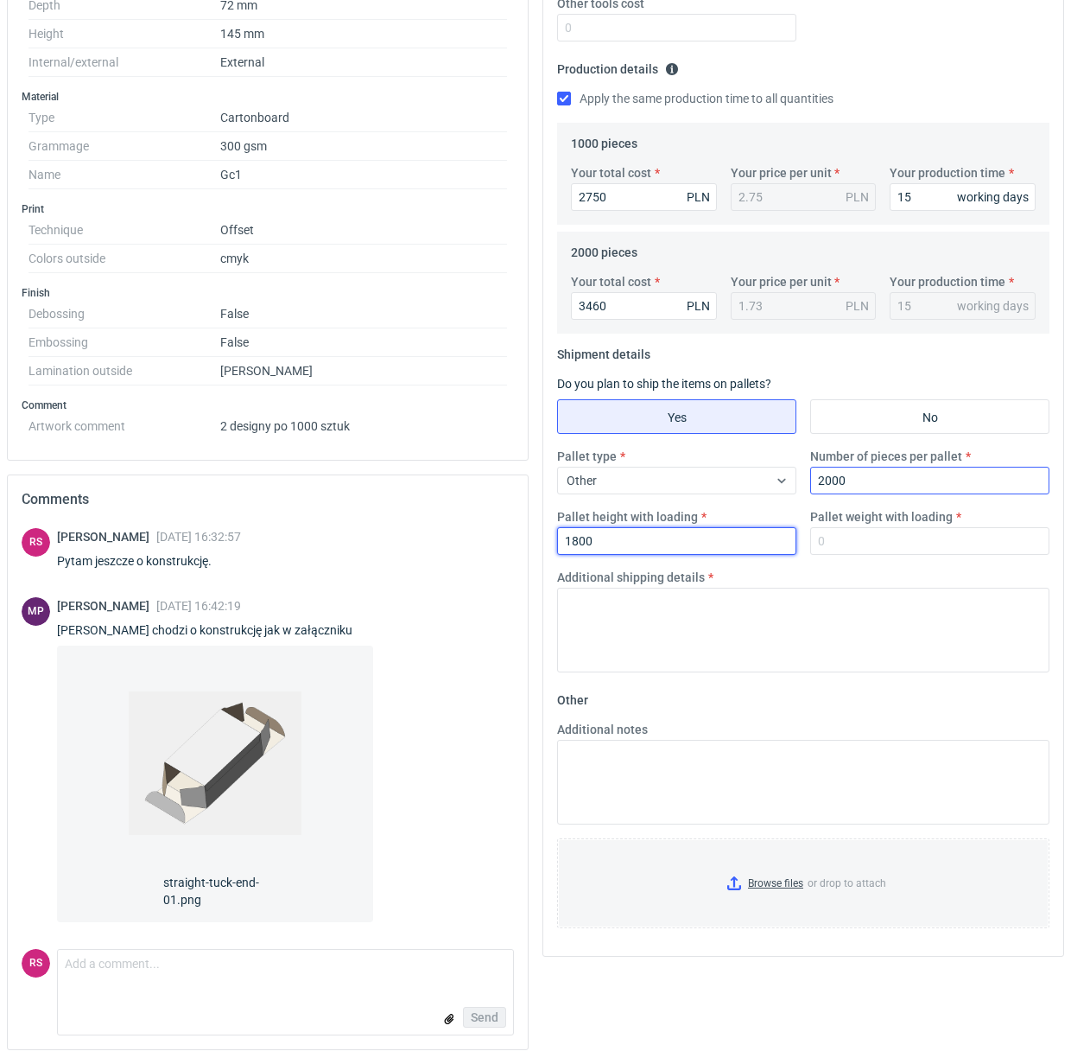
type input "1800"
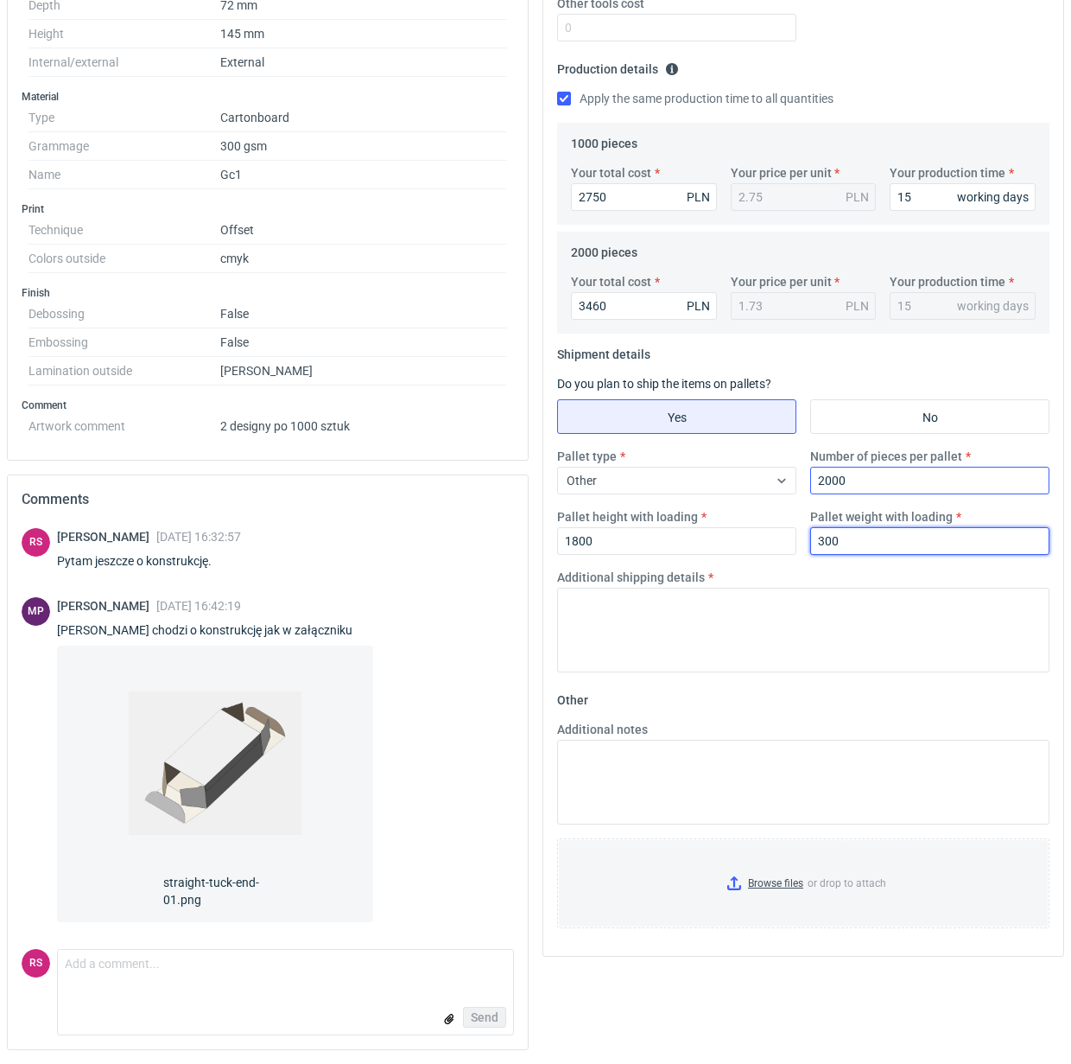
type input "300"
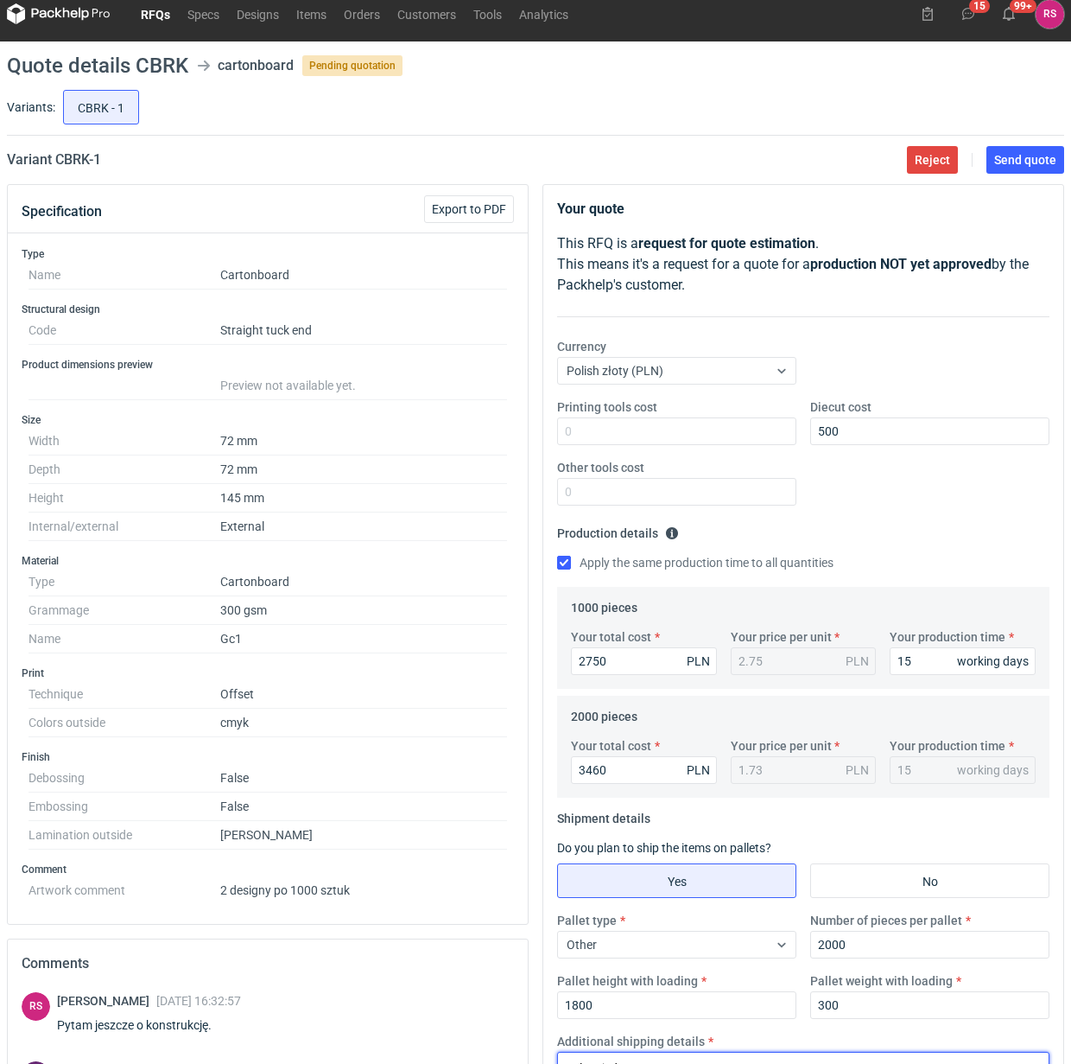
scroll to position [0, 0]
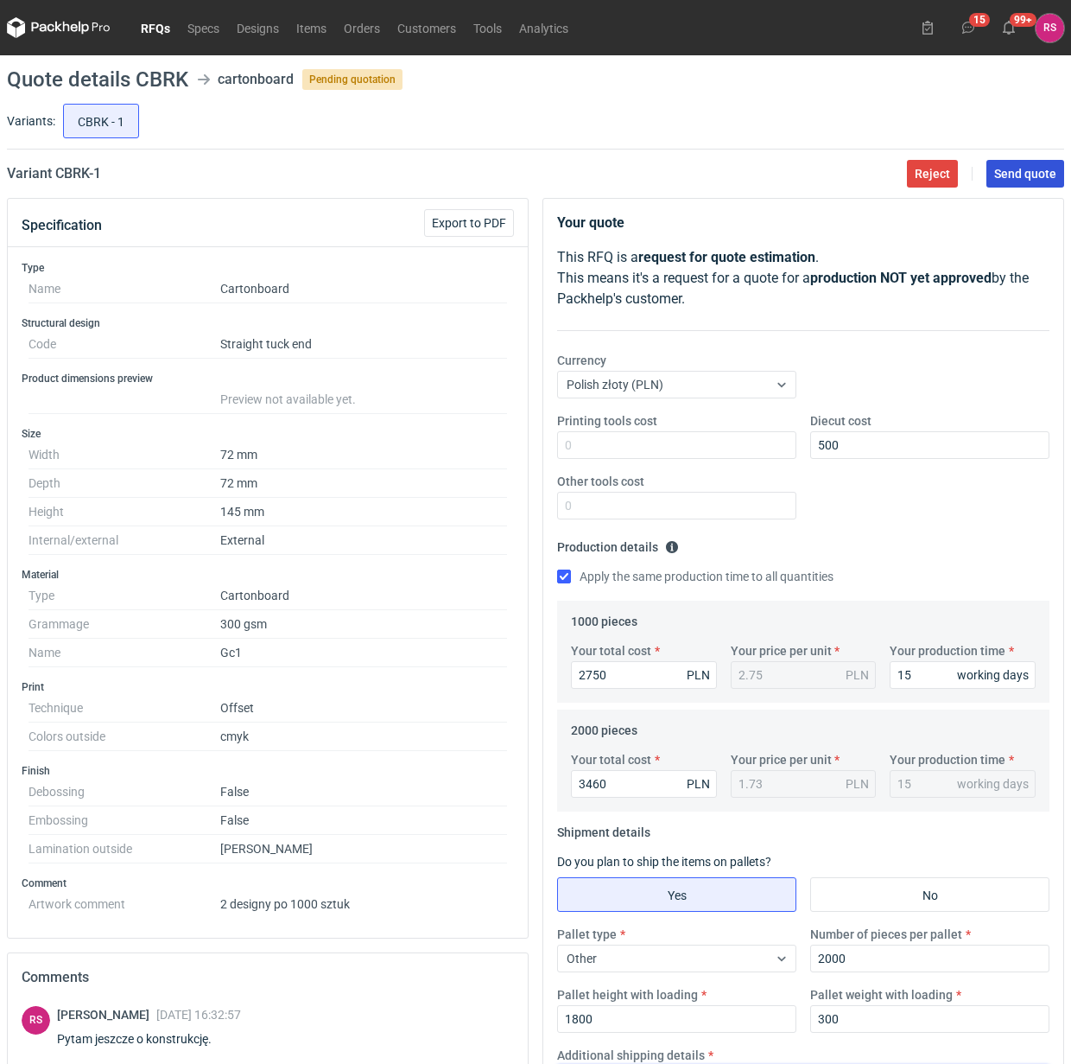
type textarea "Paleta jednorazowa 1200x800"
click at [1027, 175] on span "Send quote" at bounding box center [1026, 174] width 62 height 12
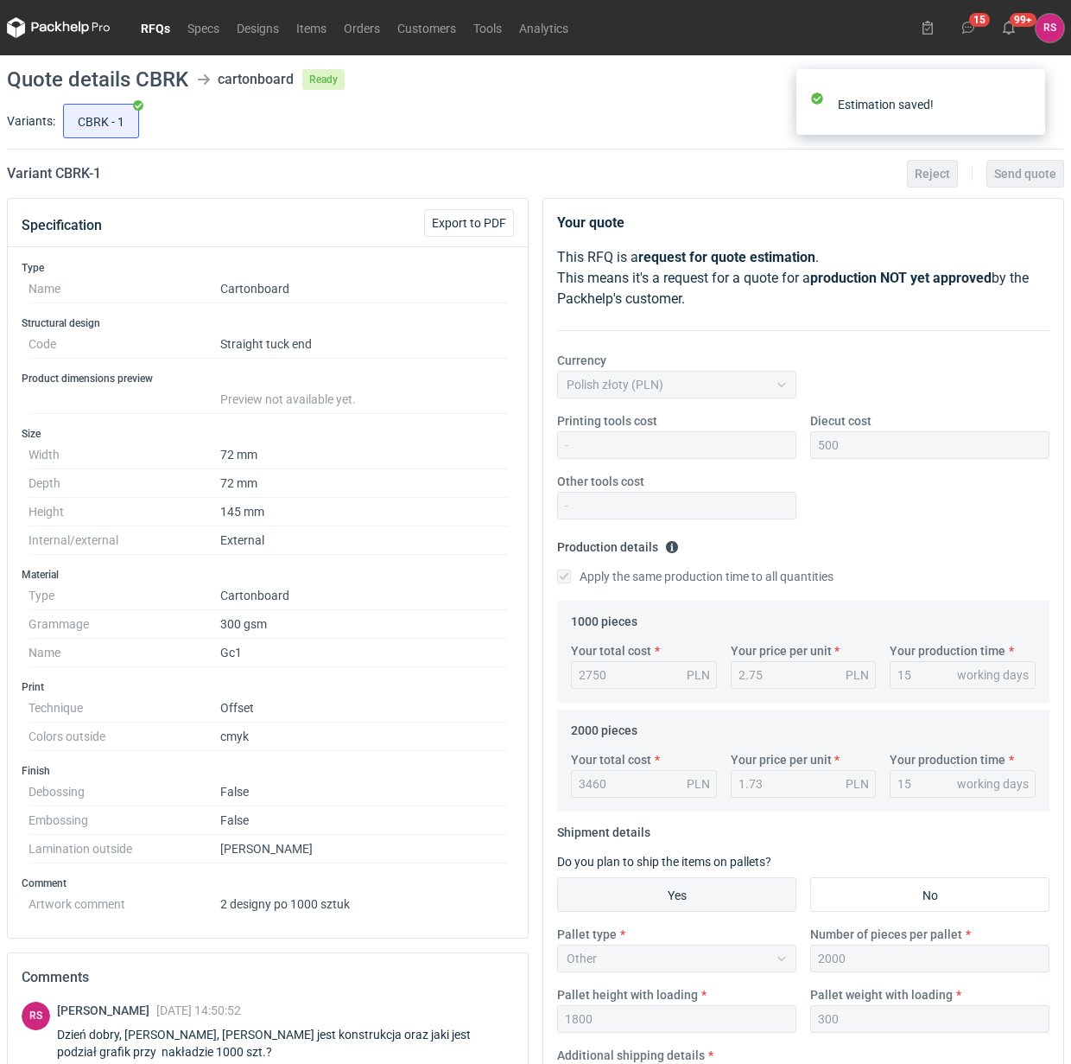
scroll to position [151, 0]
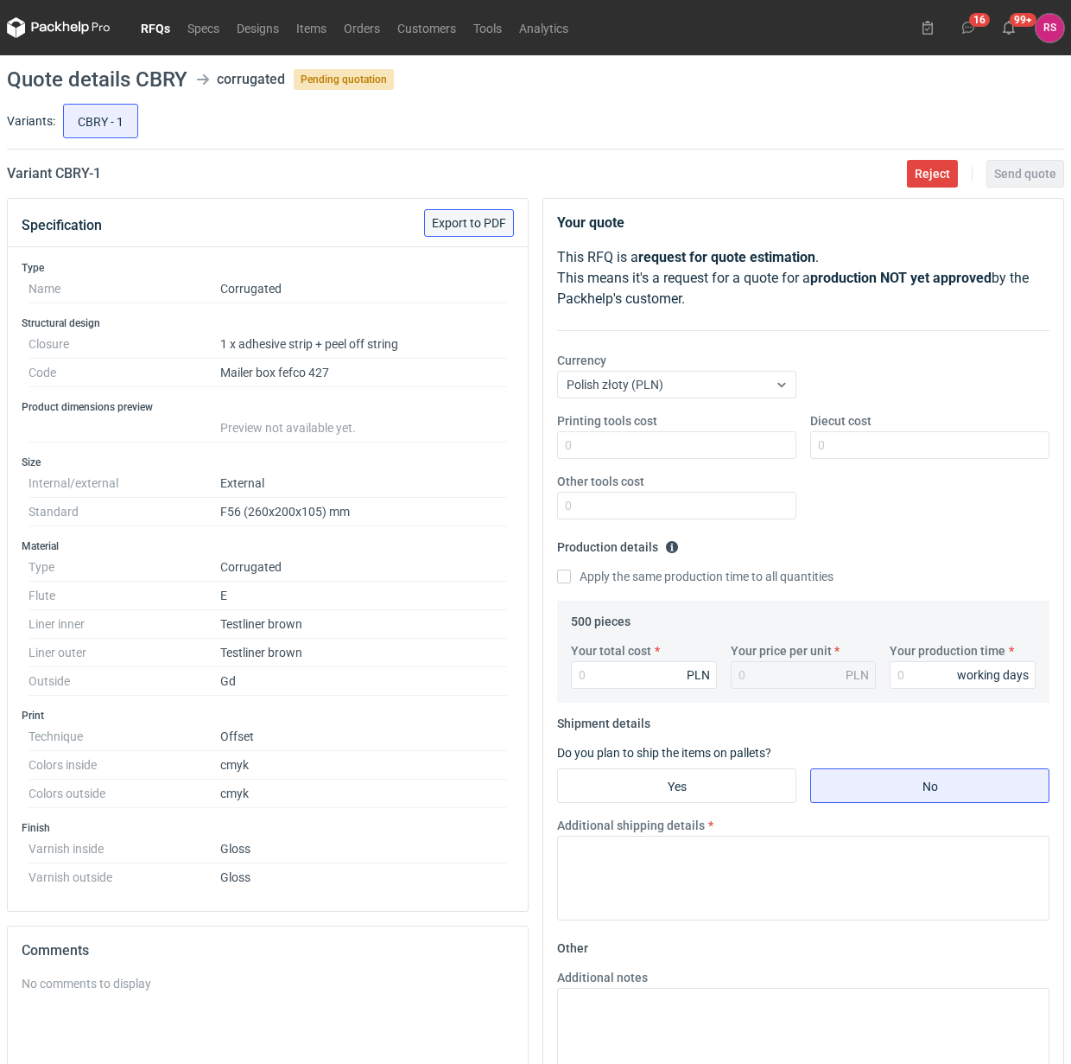
click at [477, 223] on span "Export to PDF" at bounding box center [469, 223] width 74 height 12
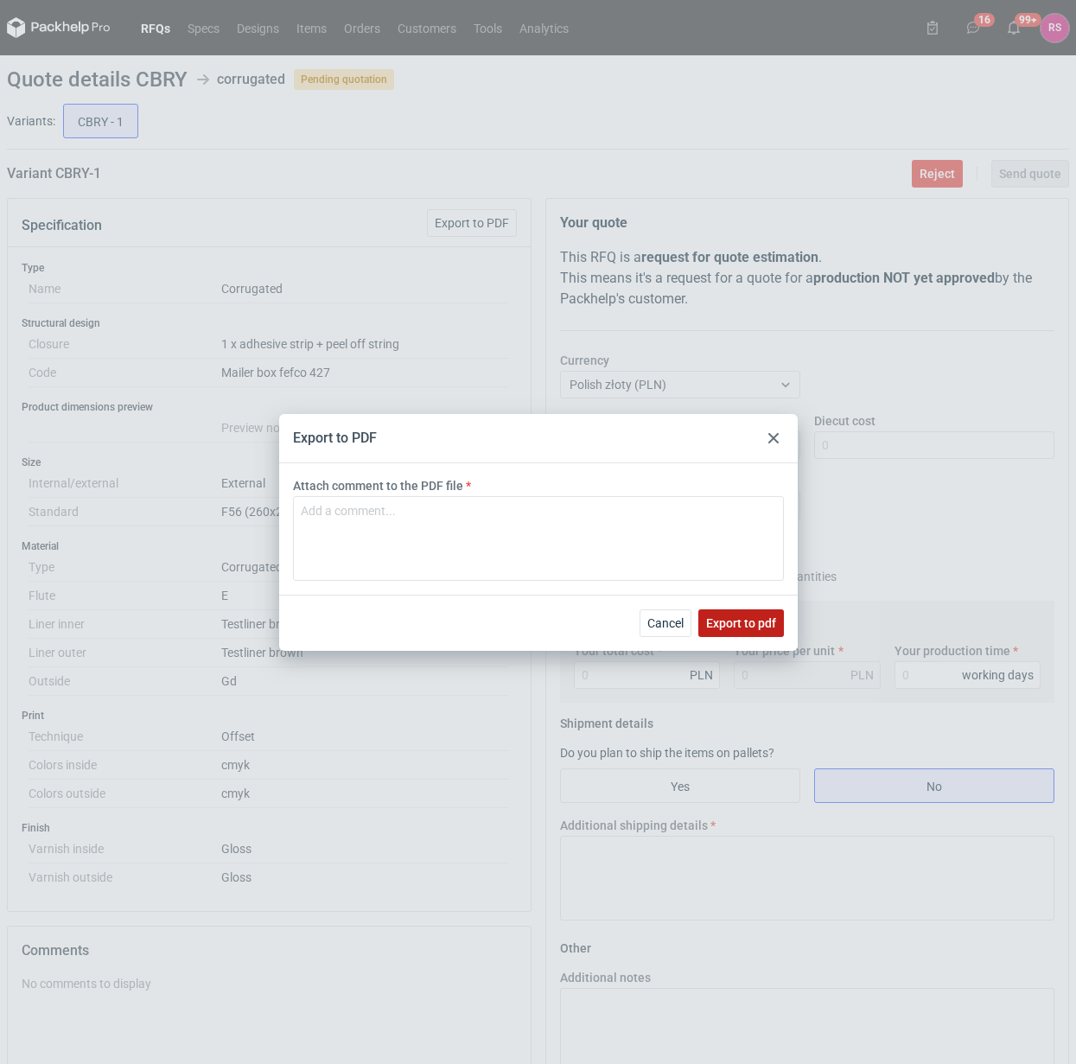
click at [736, 609] on button "Export to pdf" at bounding box center [741, 623] width 86 height 28
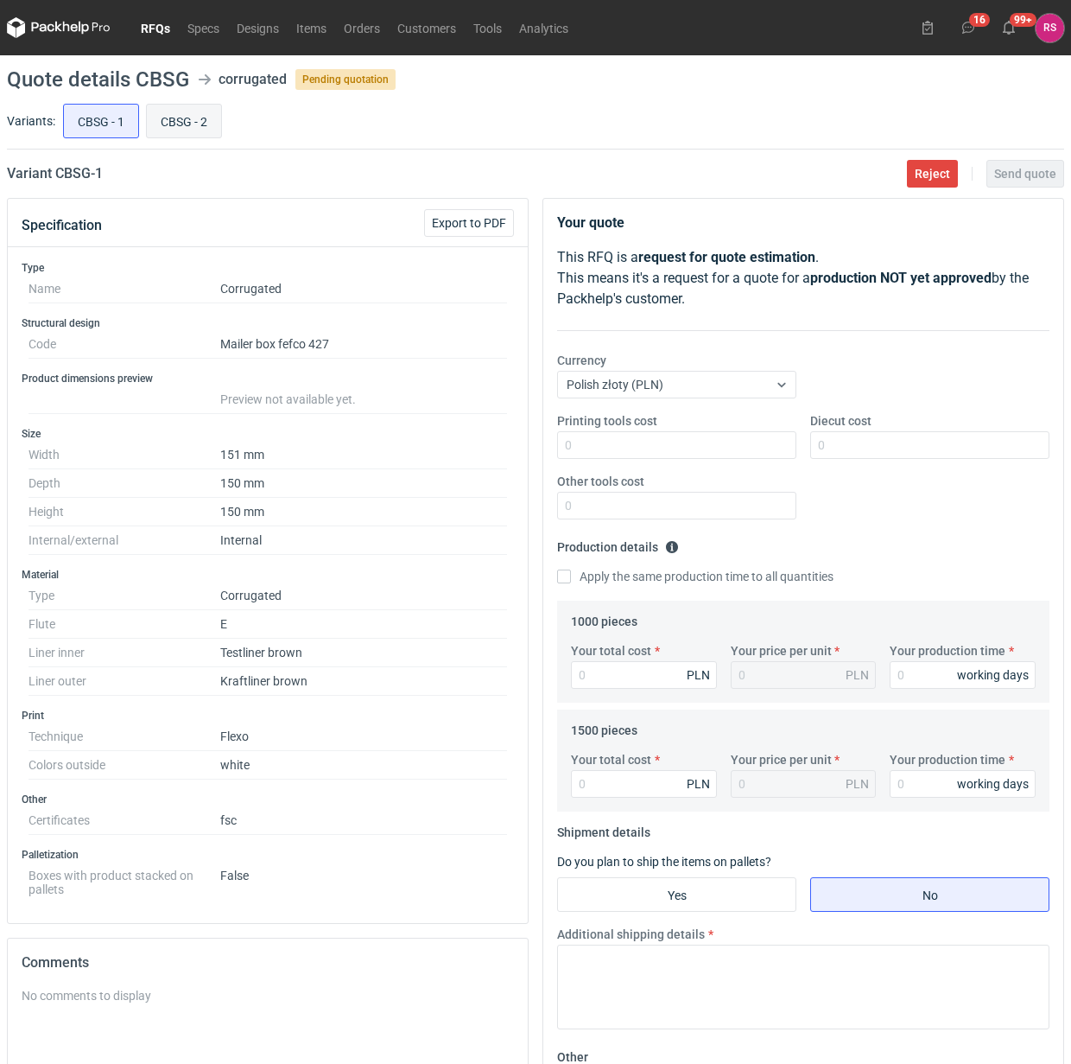
click at [182, 125] on input "CBSG - 2" at bounding box center [184, 121] width 74 height 33
radio input "true"
click at [87, 126] on input "CBSG - 1" at bounding box center [101, 121] width 74 height 33
radio input "true"
click at [467, 226] on span "Export to PDF" at bounding box center [469, 223] width 74 height 12
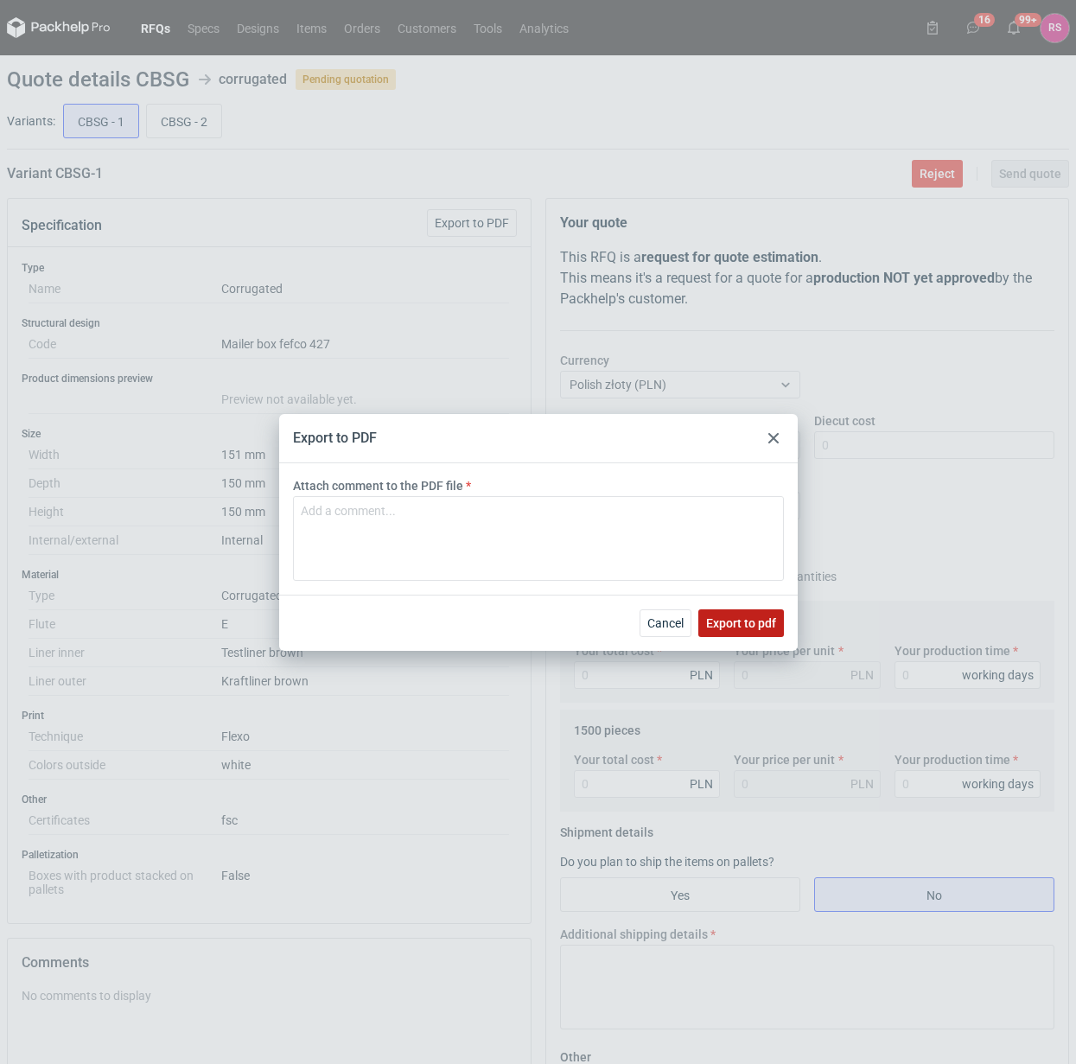
click at [733, 620] on span "Export to pdf" at bounding box center [741, 623] width 70 height 12
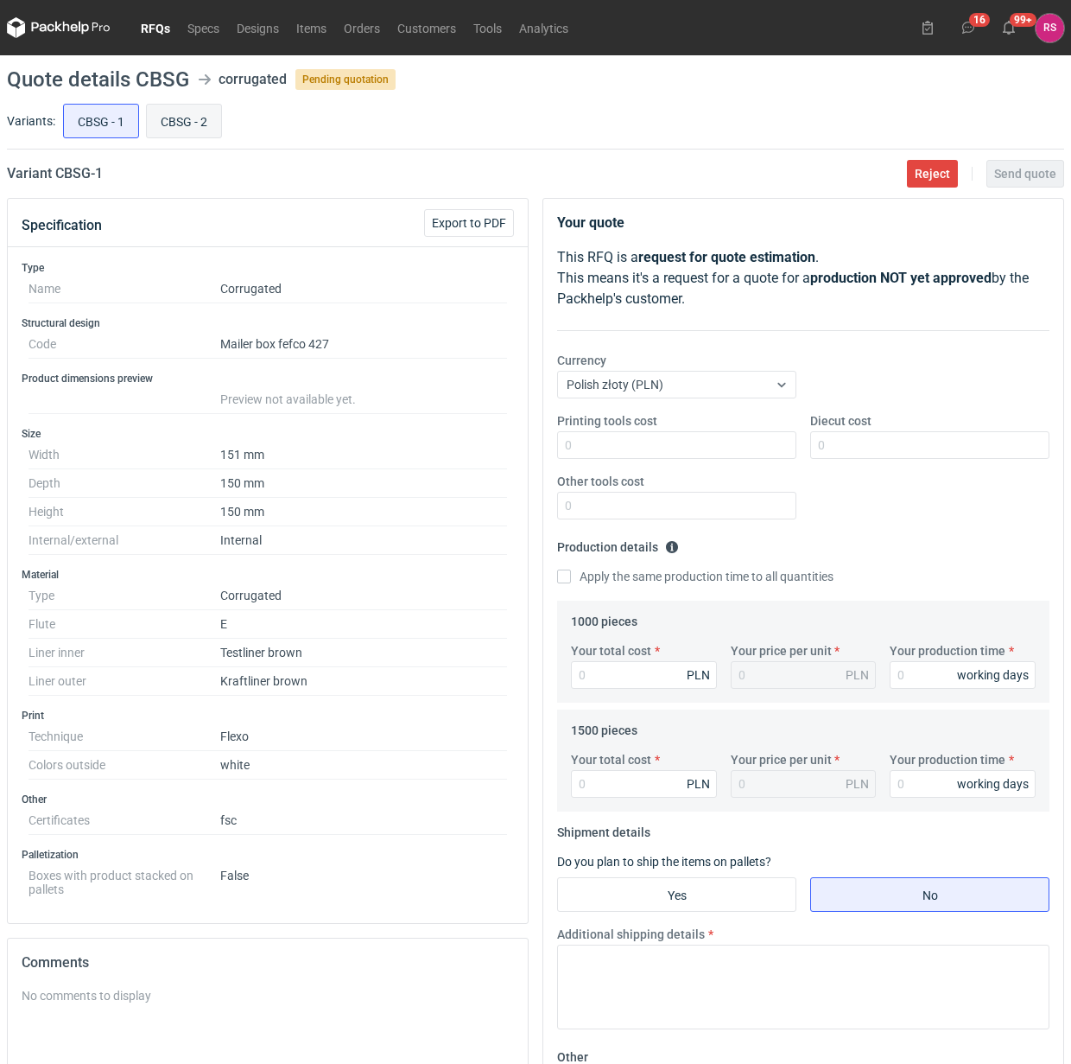
click at [191, 119] on input "CBSG - 2" at bounding box center [184, 121] width 74 height 33
radio input "true"
click at [484, 223] on span "Export to PDF" at bounding box center [469, 223] width 74 height 12
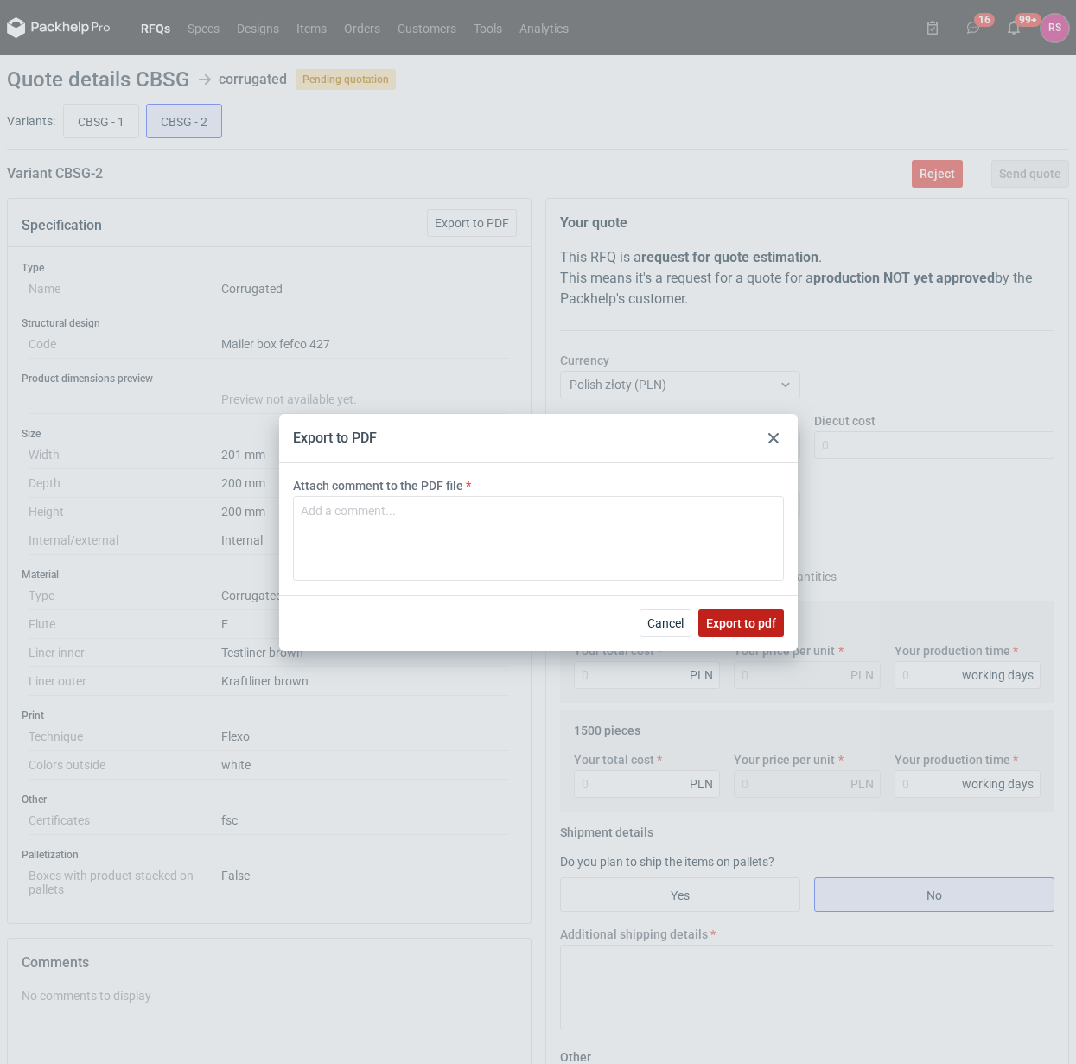
click at [744, 624] on span "Export to pdf" at bounding box center [741, 623] width 70 height 12
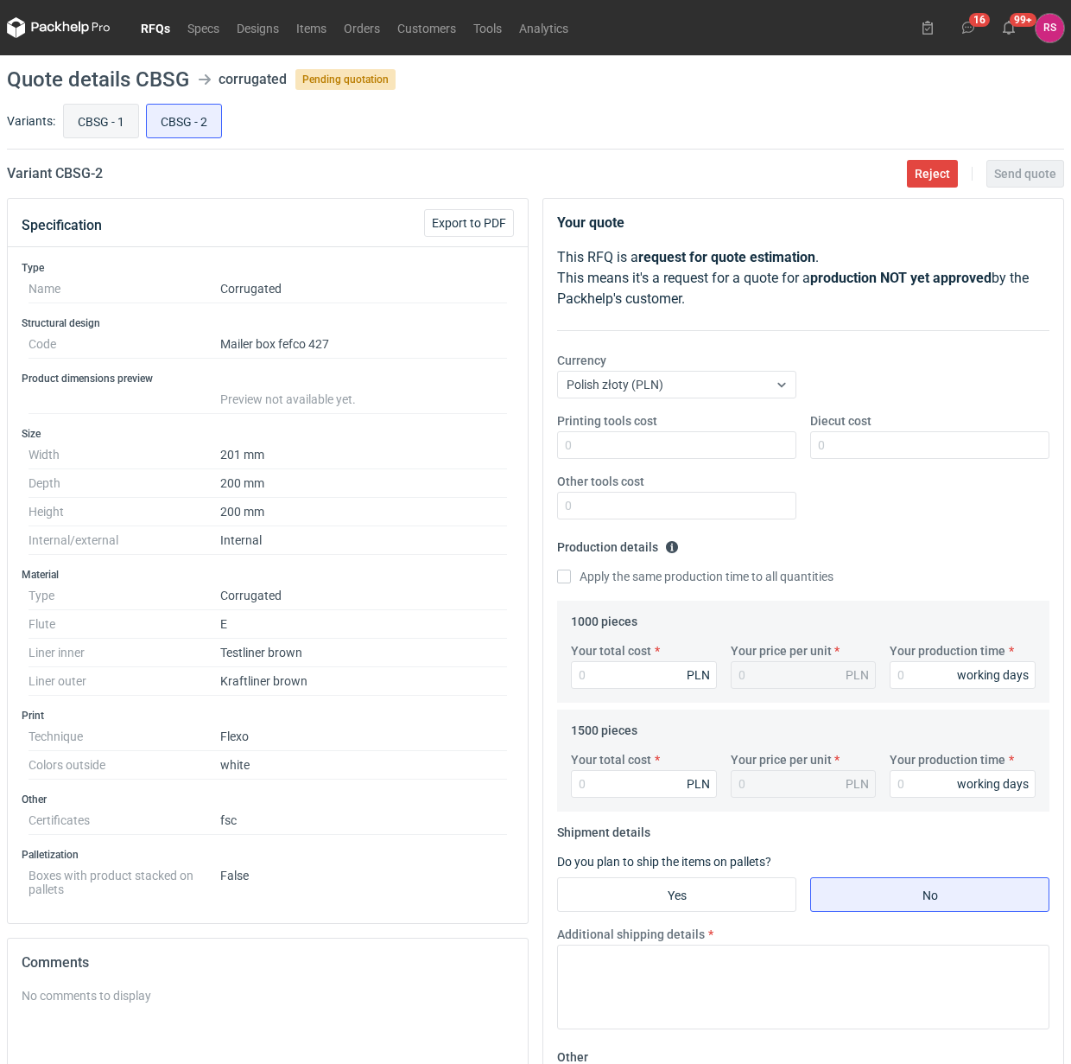
click at [104, 131] on input "CBSG - 1" at bounding box center [101, 121] width 74 height 33
radio input "true"
click at [191, 117] on input "CBSG - 2" at bounding box center [184, 121] width 74 height 33
radio input "true"
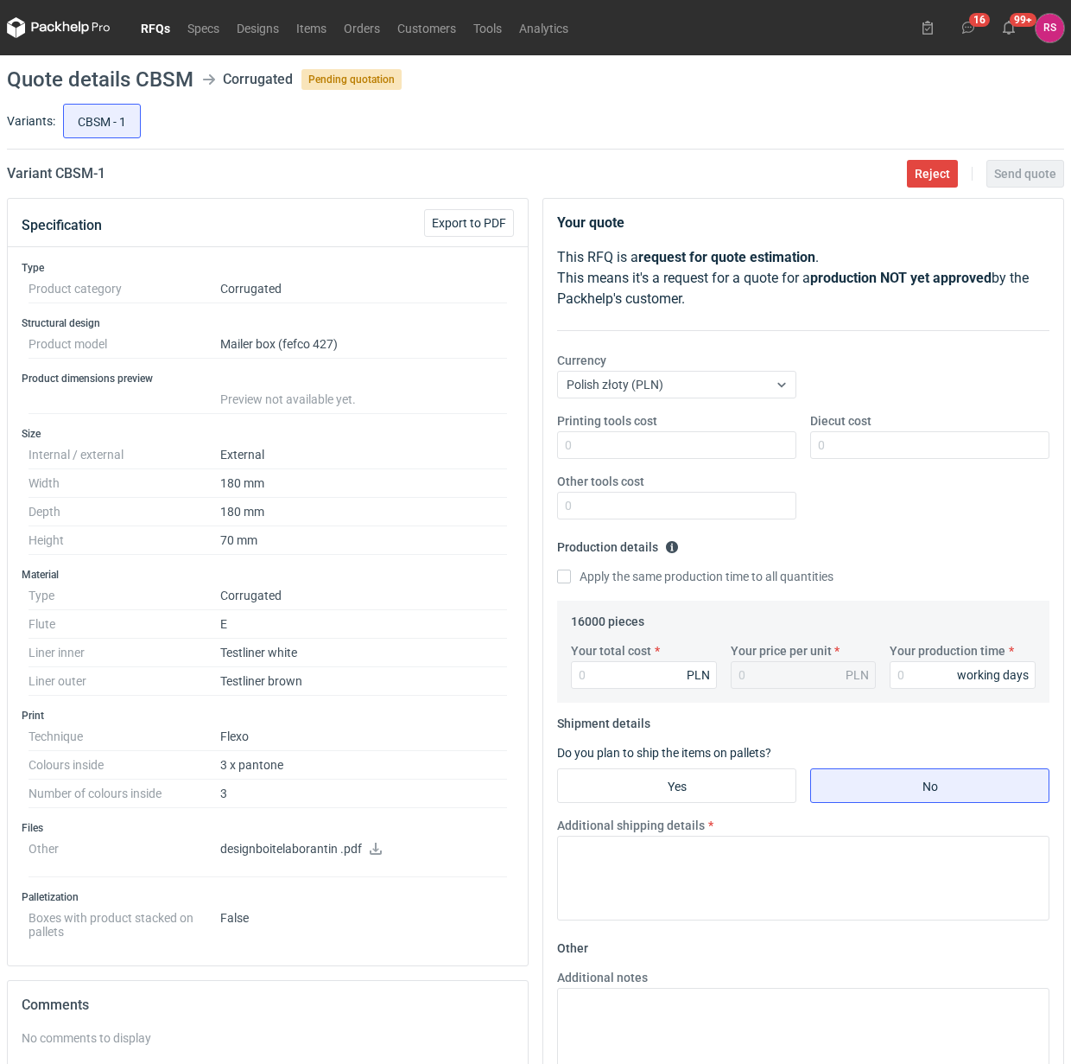
click at [374, 851] on icon at bounding box center [376, 848] width 12 height 12
click at [463, 217] on span "Export to PDF" at bounding box center [469, 223] width 74 height 12
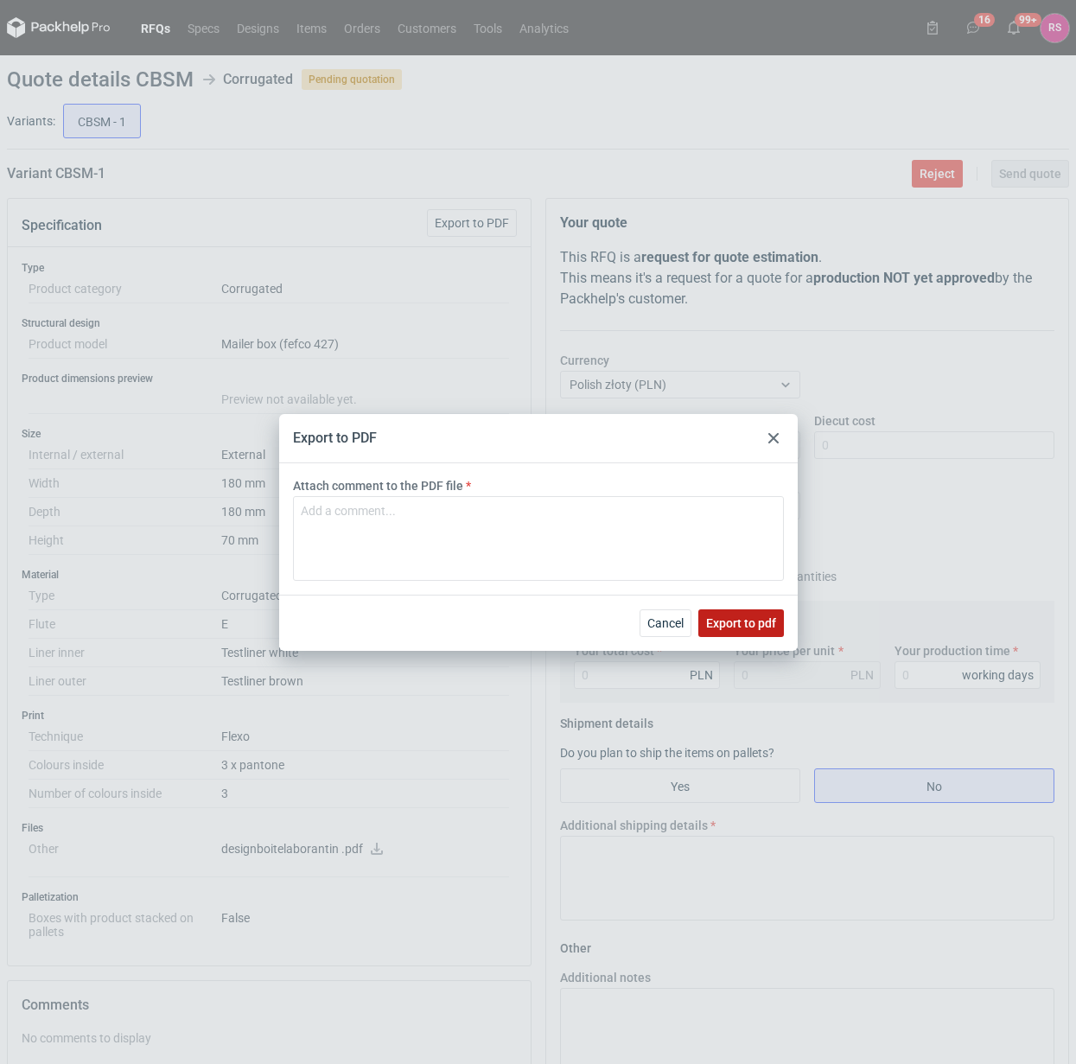
click at [736, 617] on span "Export to pdf" at bounding box center [741, 623] width 70 height 12
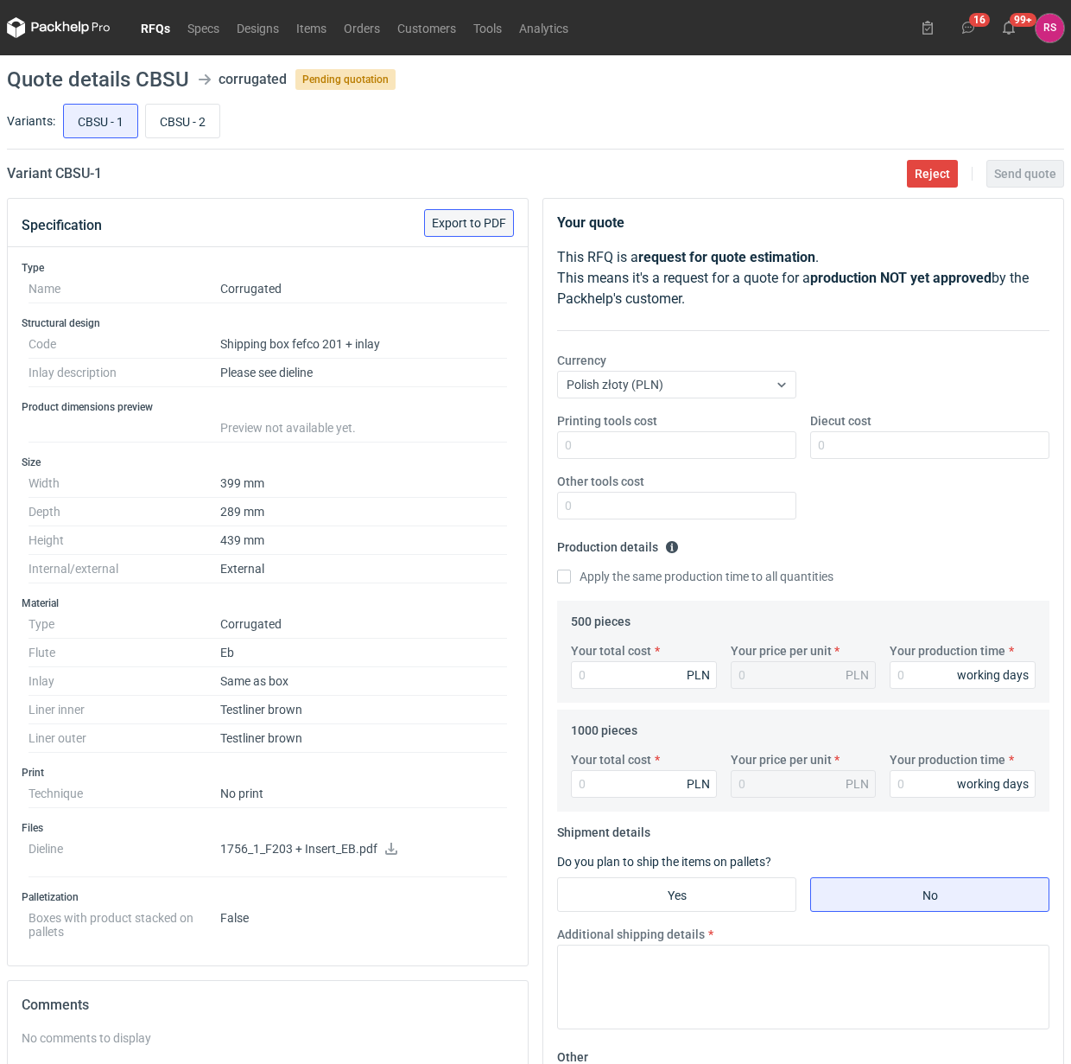
click at [474, 220] on span "Export to PDF" at bounding box center [469, 223] width 74 height 12
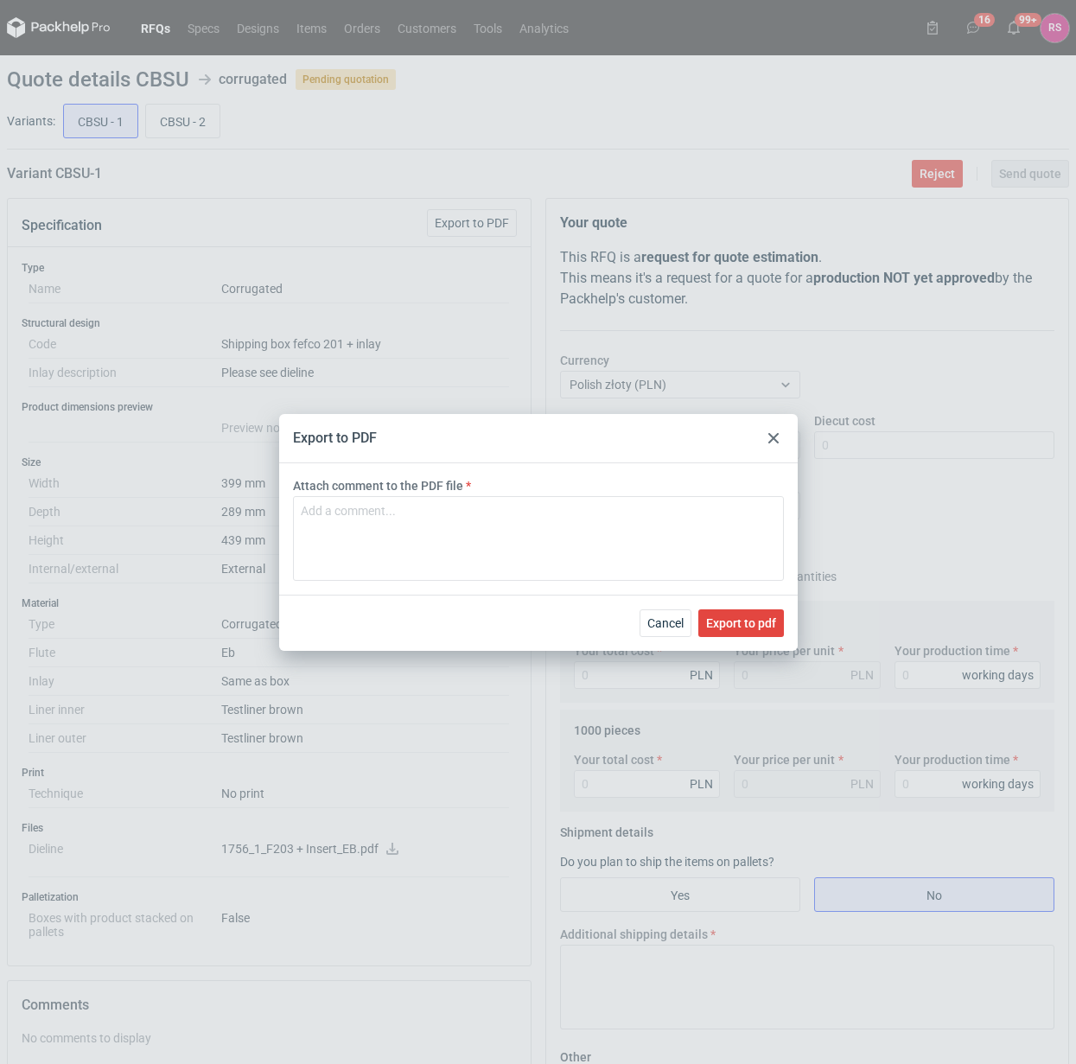
click at [769, 436] on icon at bounding box center [773, 438] width 10 height 10
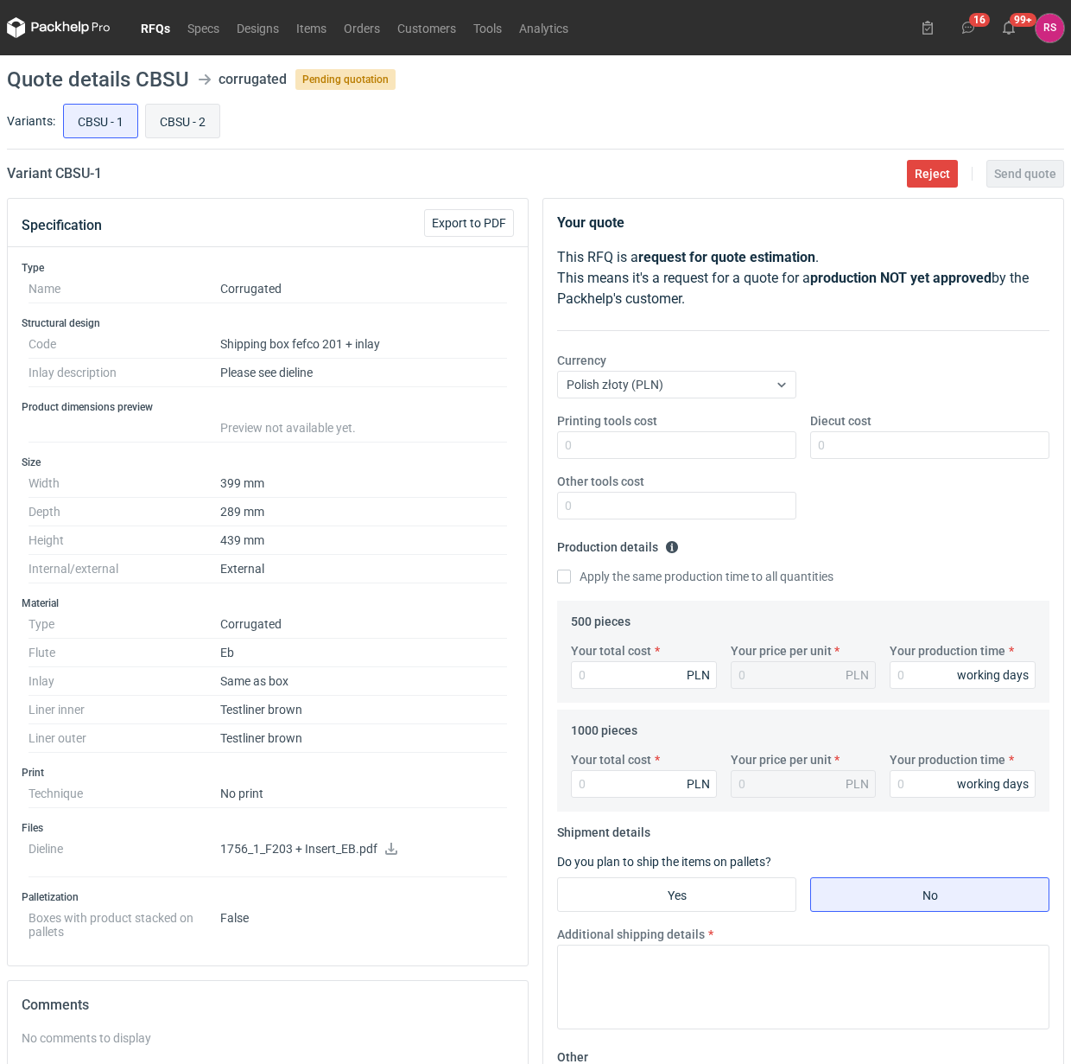
click at [190, 118] on input "CBSU - 2" at bounding box center [182, 121] width 73 height 33
radio input "true"
click at [54, 130] on div "Variants: CBSU - 1 CBSU - 2" at bounding box center [536, 124] width 1058 height 49
click at [97, 122] on input "CBSU - 1" at bounding box center [100, 121] width 73 height 33
radio input "true"
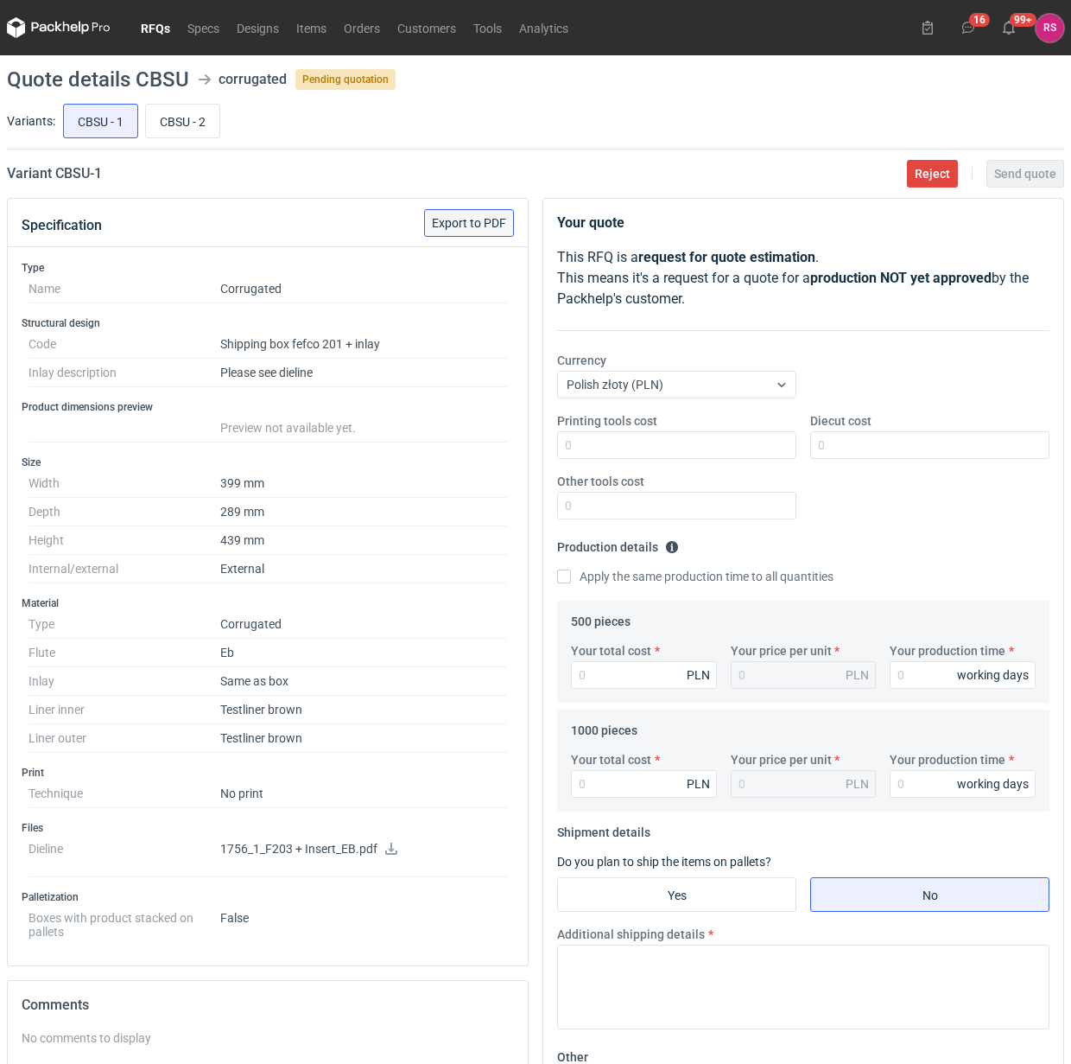
click at [478, 225] on span "Export to PDF" at bounding box center [469, 223] width 74 height 12
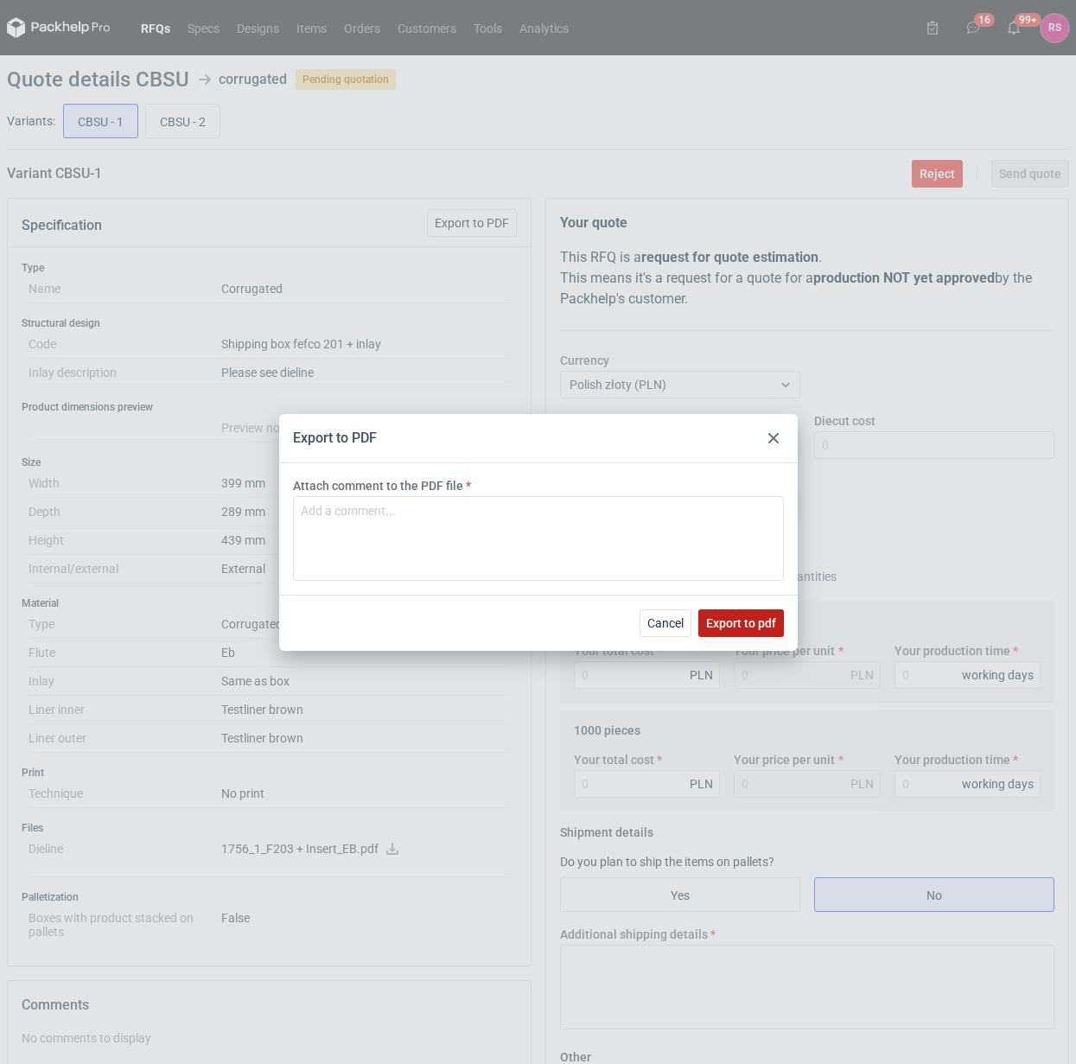
click at [744, 624] on span "Export to pdf" at bounding box center [741, 623] width 70 height 12
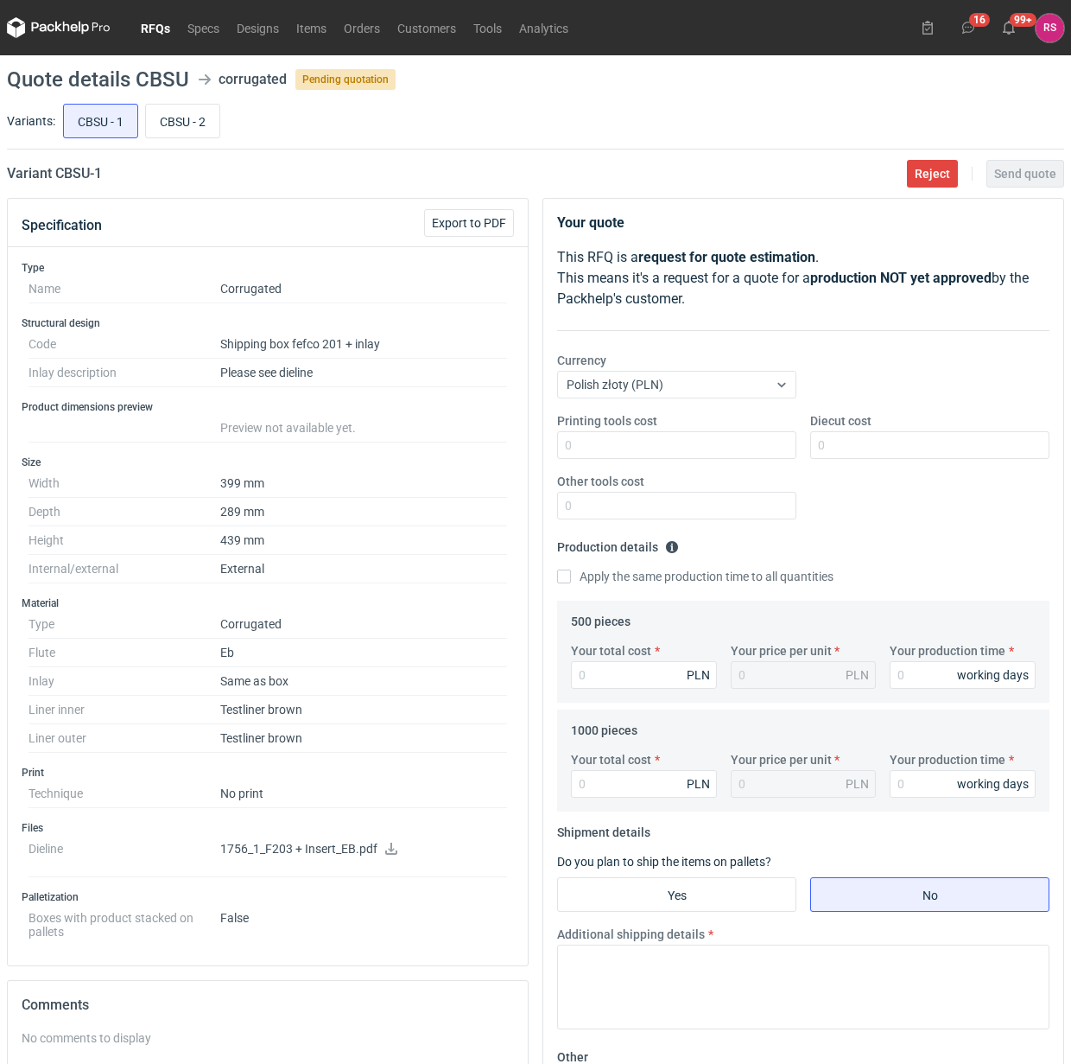
click at [386, 849] on icon at bounding box center [392, 848] width 14 height 12
click at [180, 123] on input "CBSU - 2" at bounding box center [182, 121] width 73 height 33
radio input "true"
click at [469, 222] on span "Export to PDF" at bounding box center [469, 223] width 74 height 12
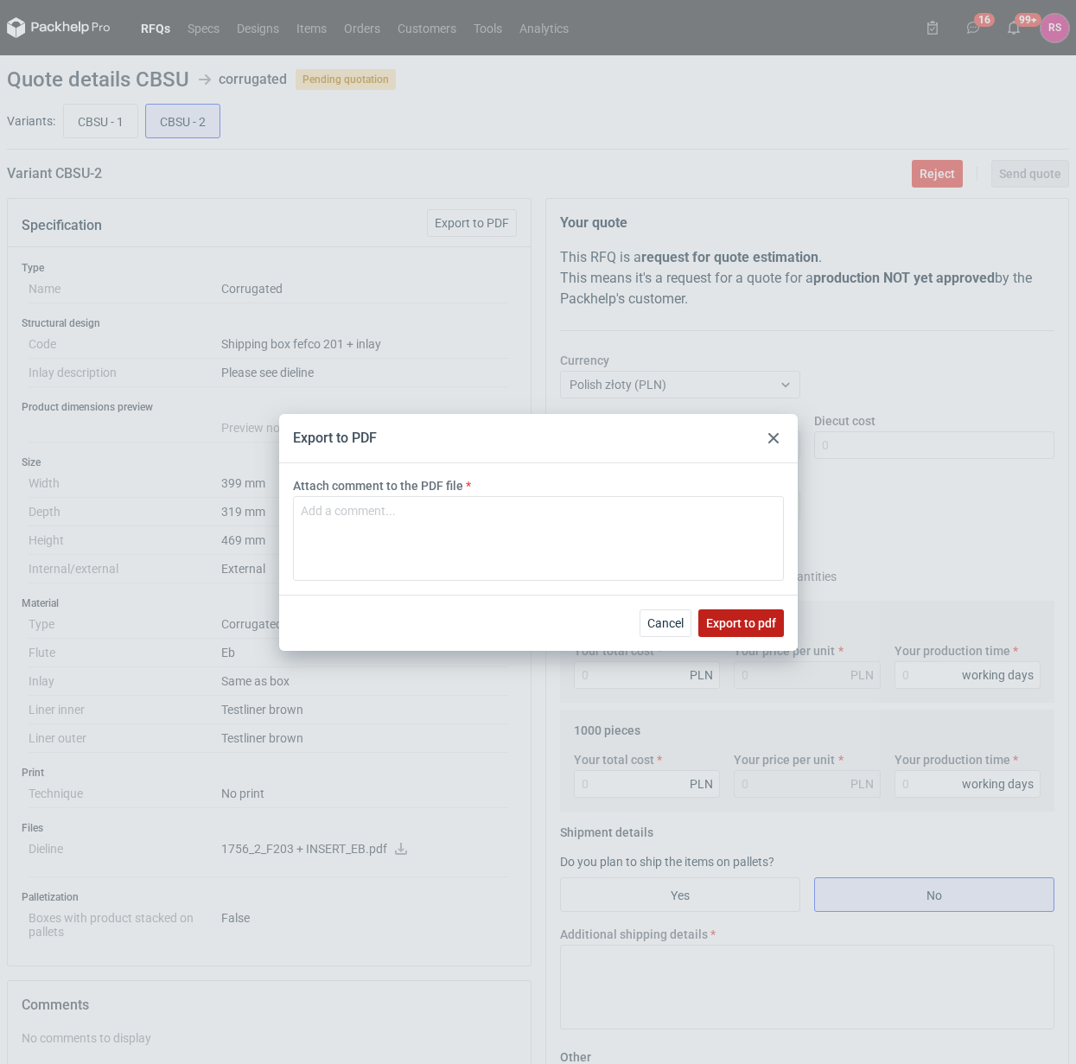
click at [739, 624] on span "Export to pdf" at bounding box center [741, 623] width 70 height 12
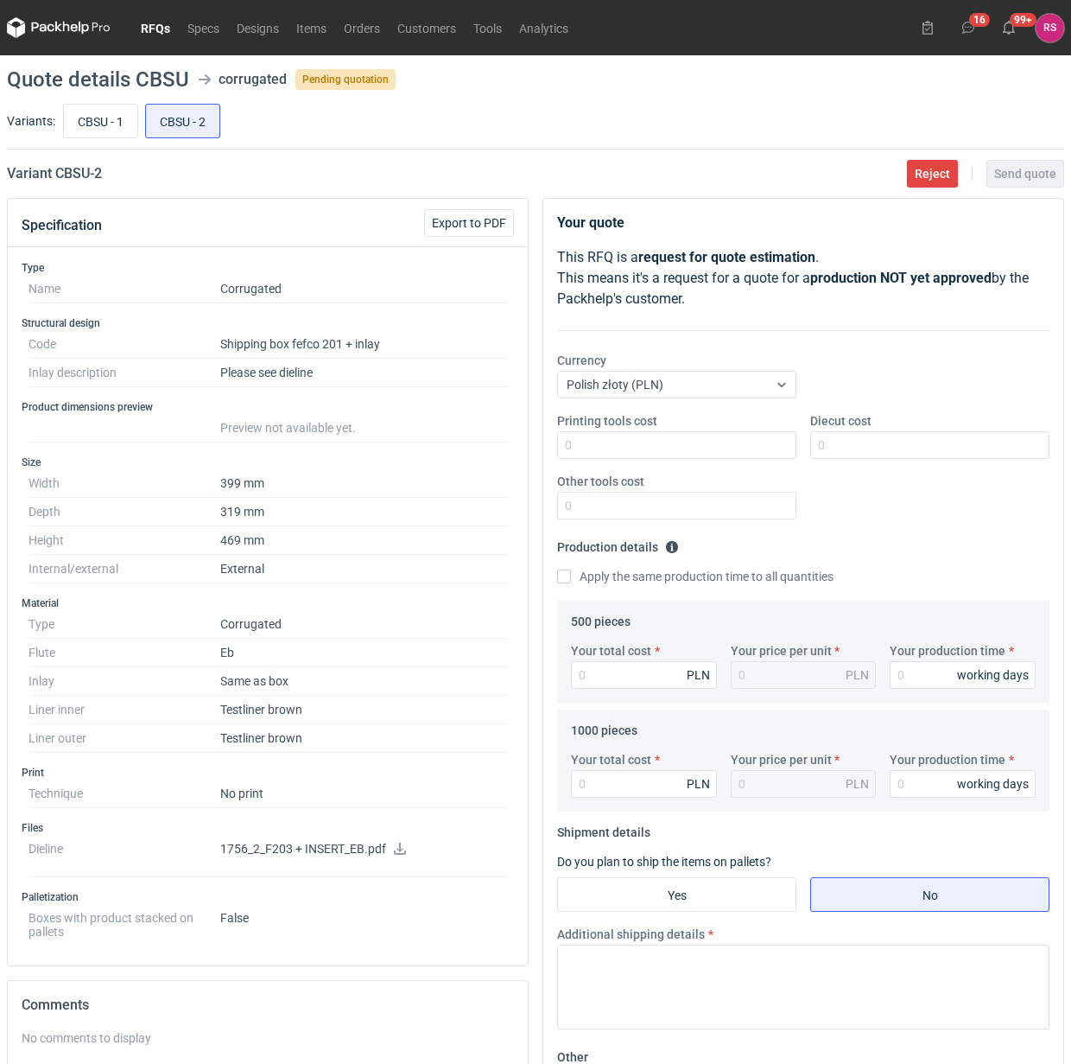
click at [402, 853] on icon at bounding box center [400, 848] width 14 height 12
click at [356, 30] on link "Orders" at bounding box center [362, 27] width 54 height 21
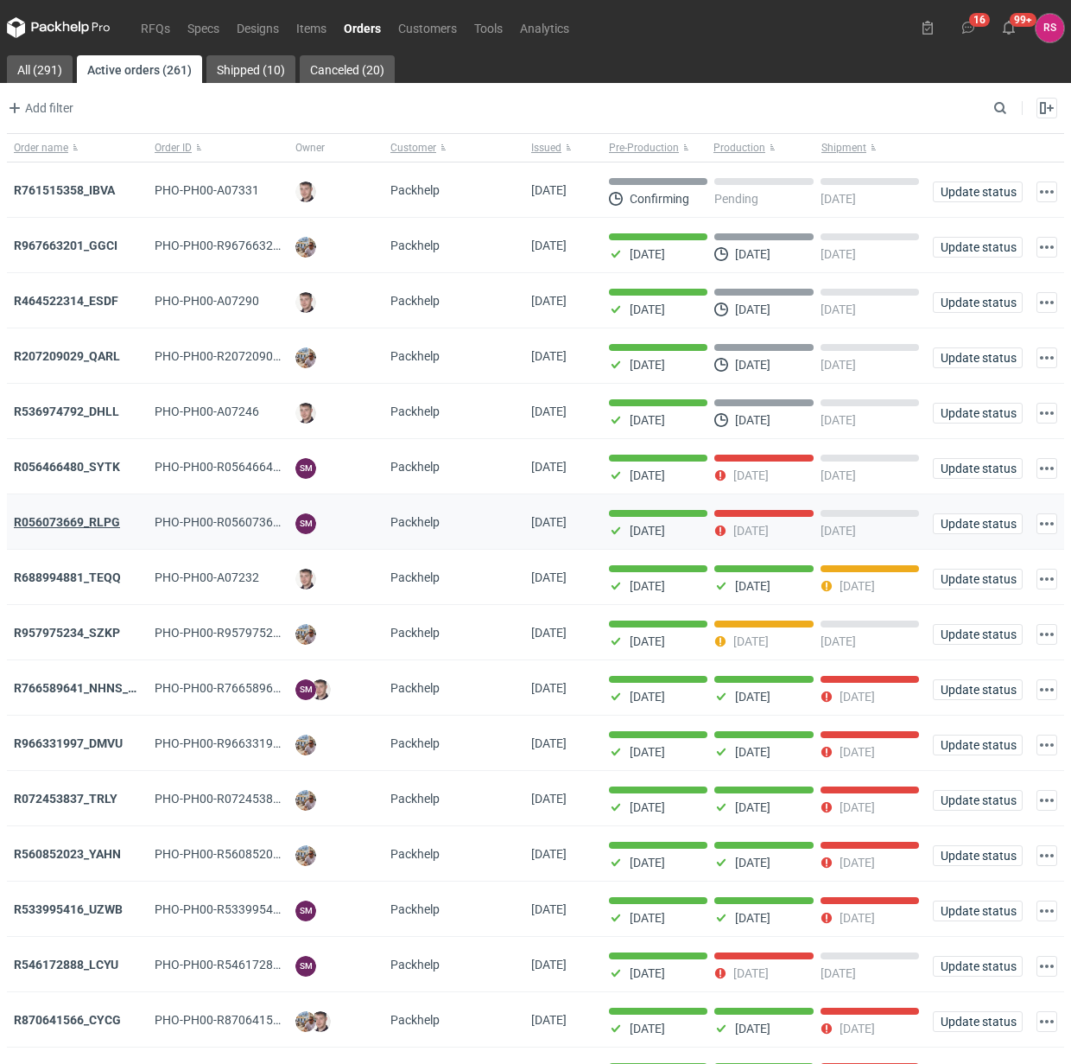
click at [83, 525] on strong "R056073669_RLPG" at bounding box center [67, 522] width 106 height 14
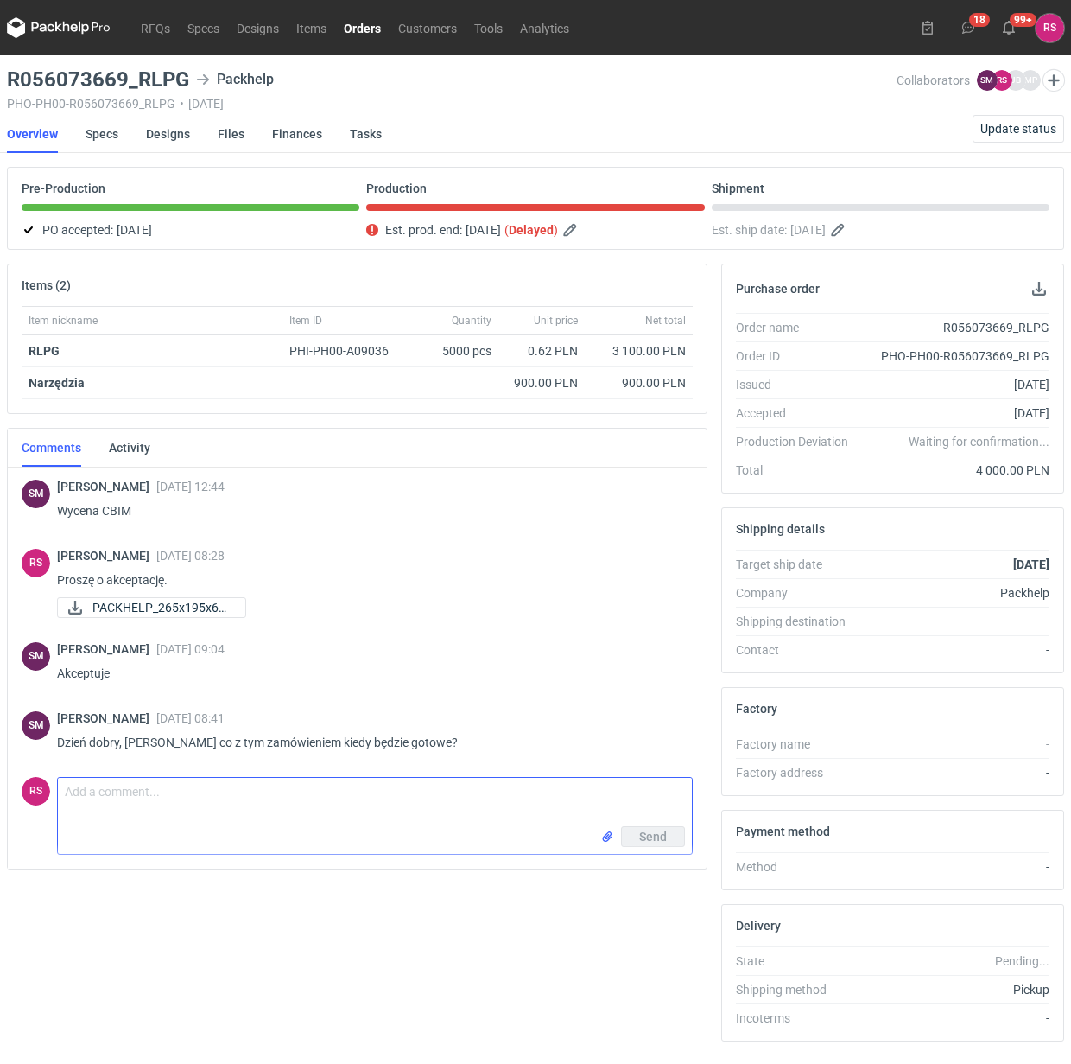
click at [356, 812] on textarea "Comment message" at bounding box center [375, 802] width 634 height 48
type textarea "[PERSON_NAME], będzie gotowe [DATE]."
click at [658, 830] on span "Send" at bounding box center [653, 836] width 28 height 12
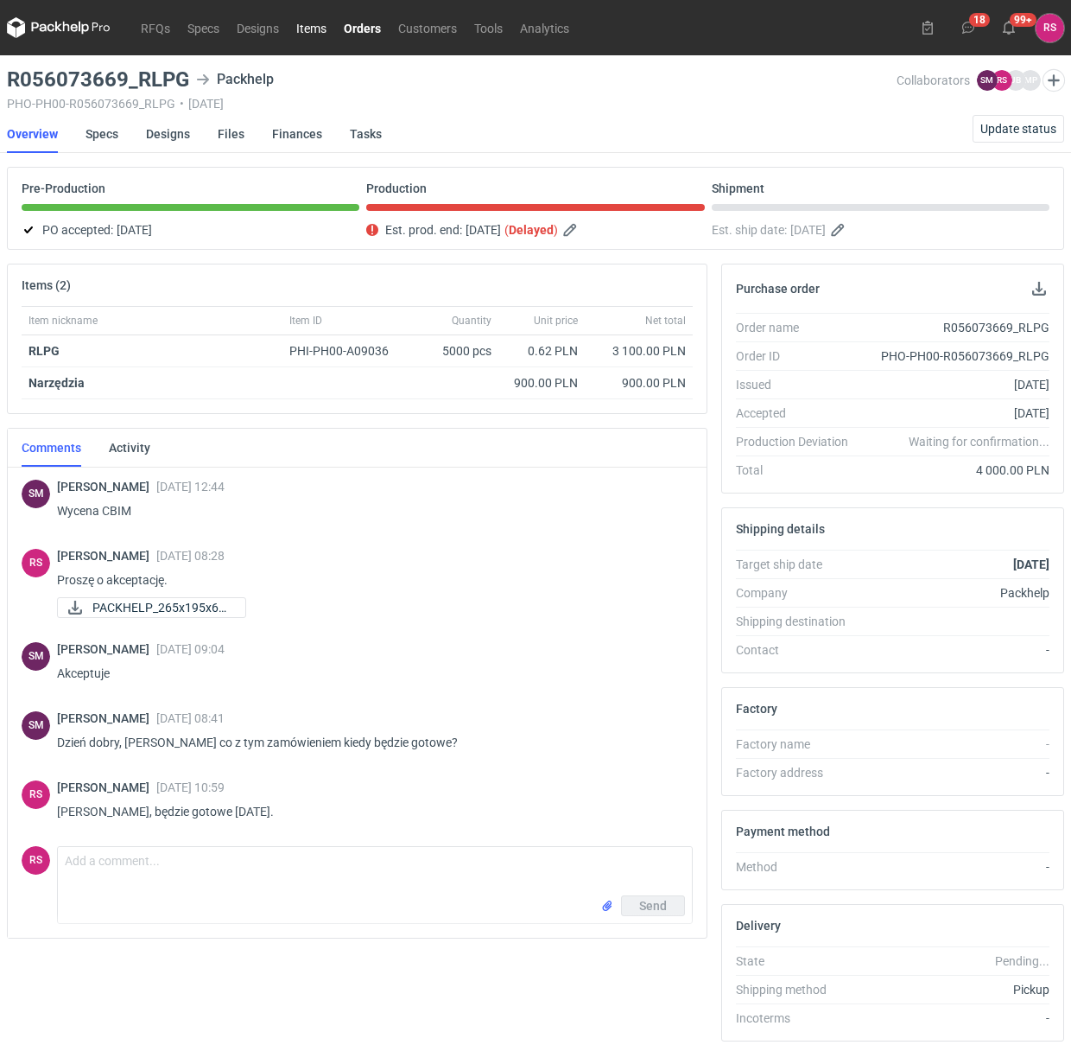
click at [313, 28] on link "Items" at bounding box center [312, 27] width 48 height 21
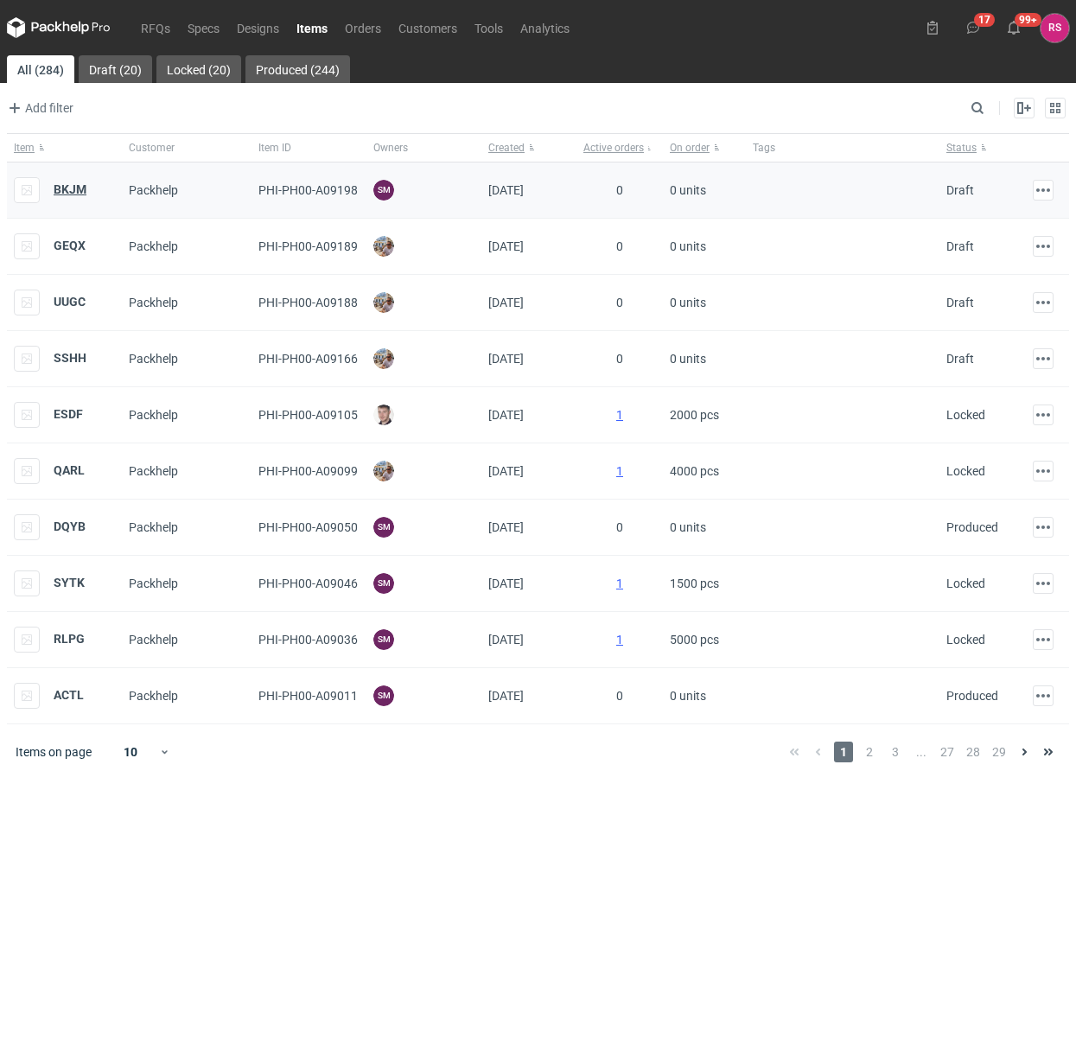
click at [57, 192] on strong "BKJM" at bounding box center [70, 189] width 33 height 14
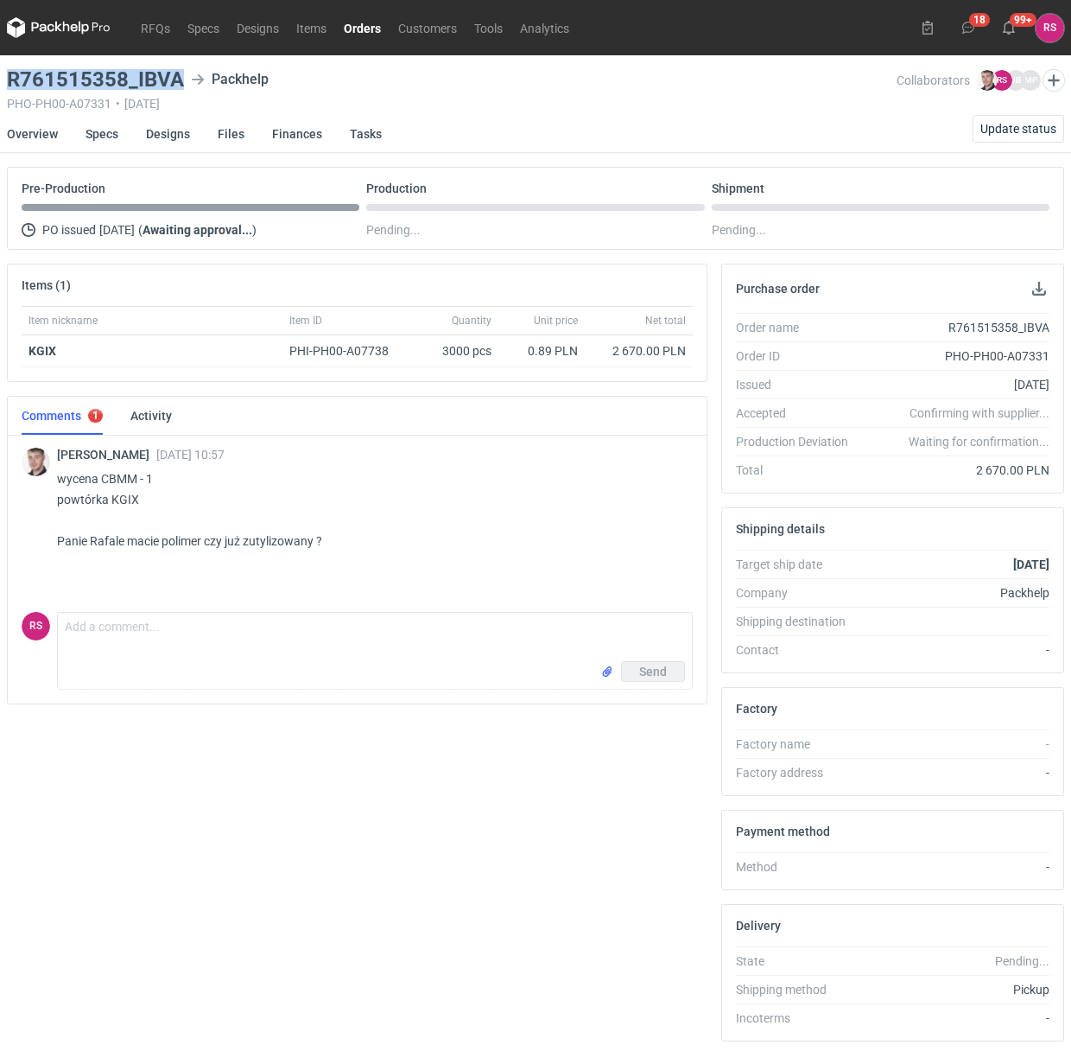
drag, startPoint x: 183, startPoint y: 82, endPoint x: 9, endPoint y: 73, distance: 174.8
click at [9, 73] on div "R761515358_IBVA Packhelp" at bounding box center [452, 79] width 890 height 21
copy h3 "R761515358_IBVA"
click at [160, 626] on textarea "Comment message" at bounding box center [375, 637] width 634 height 48
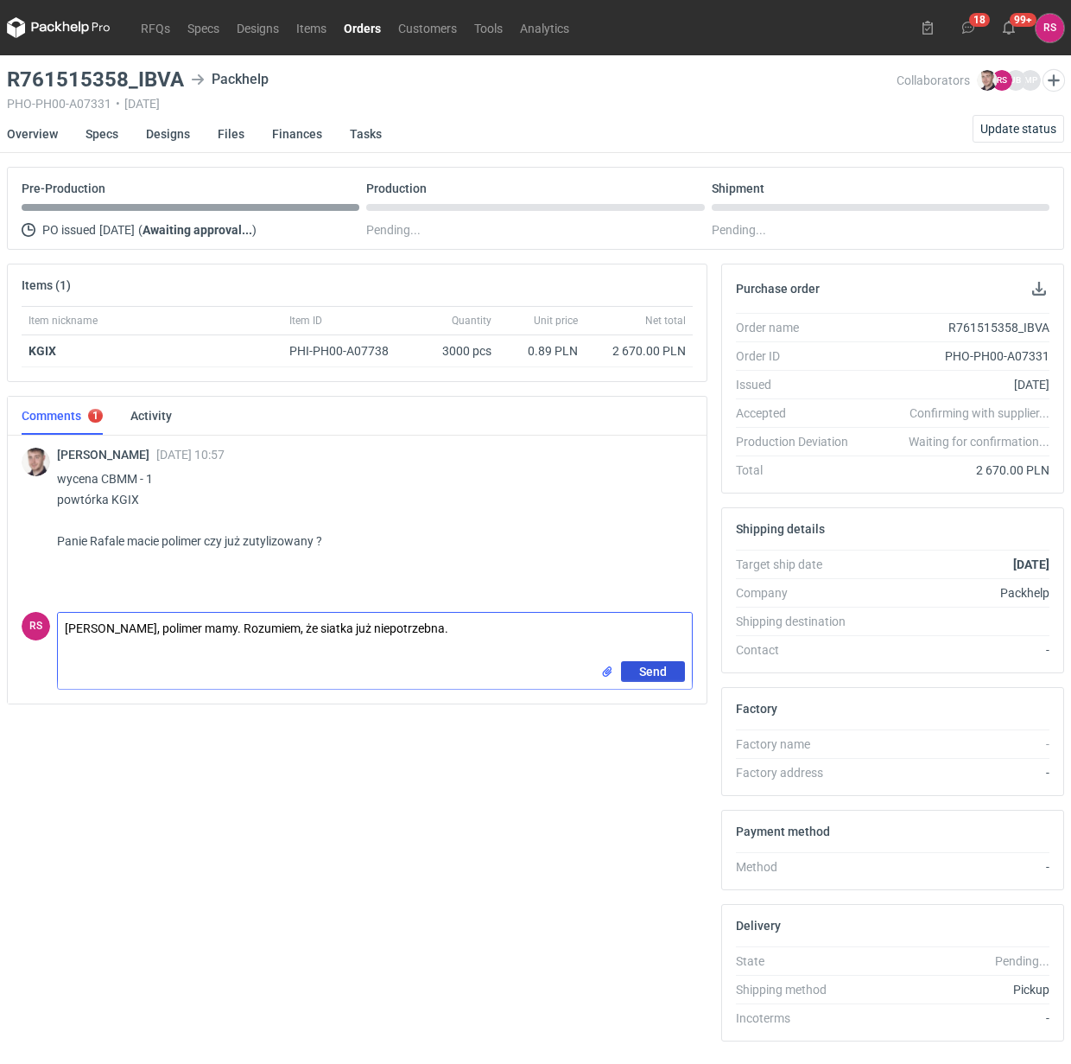
type textarea "[PERSON_NAME], polimer mamy. Rozumiem, że siatka już niepotrzebna."
click at [658, 666] on span "Send" at bounding box center [653, 671] width 28 height 12
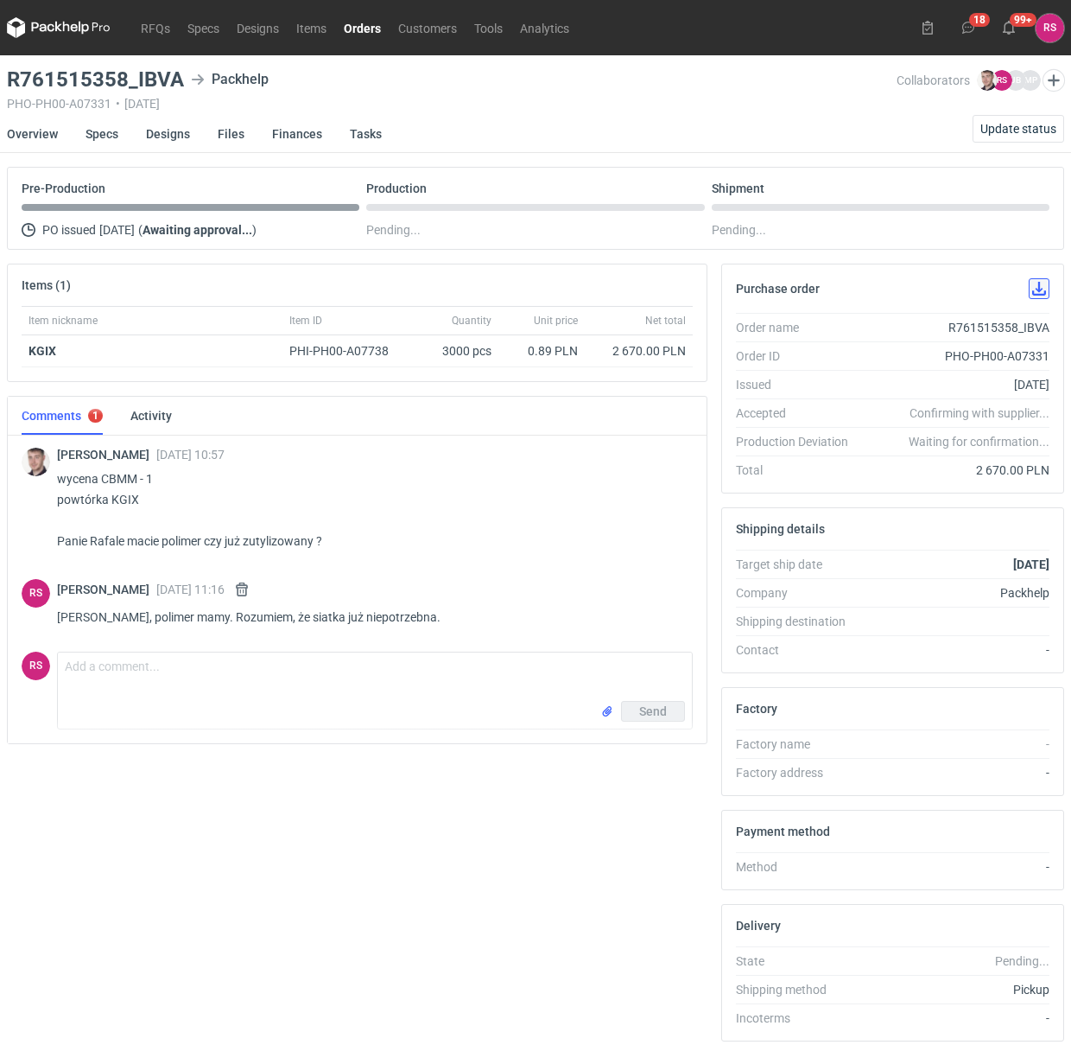
click at [1038, 283] on button "button" at bounding box center [1039, 288] width 21 height 21
click at [102, 136] on link "Specs" at bounding box center [102, 134] width 33 height 38
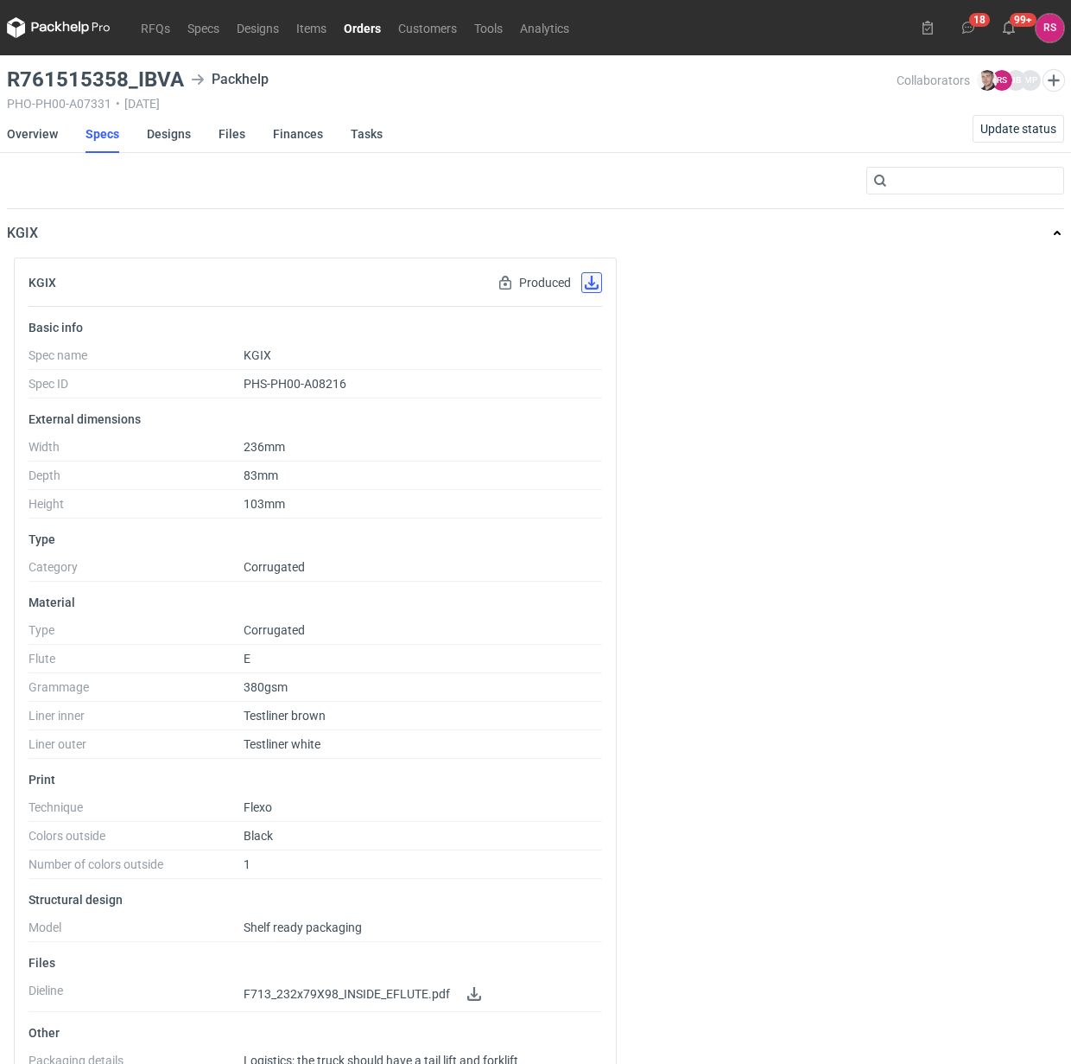
click at [594, 283] on button "button" at bounding box center [592, 282] width 21 height 21
click at [170, 136] on link "Designs" at bounding box center [169, 134] width 44 height 38
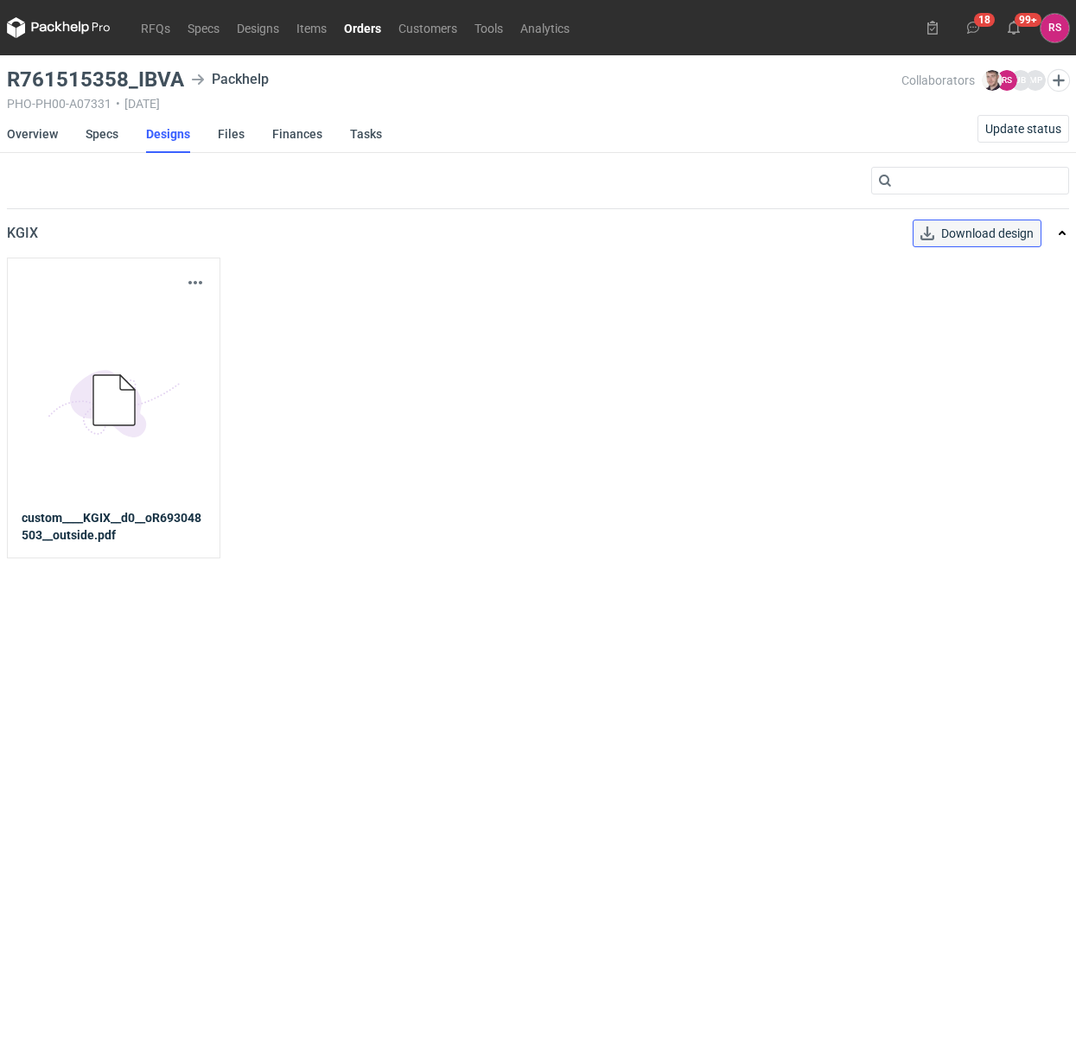
click at [973, 235] on link "Download design" at bounding box center [976, 233] width 129 height 28
click at [44, 130] on link "Overview" at bounding box center [32, 134] width 51 height 38
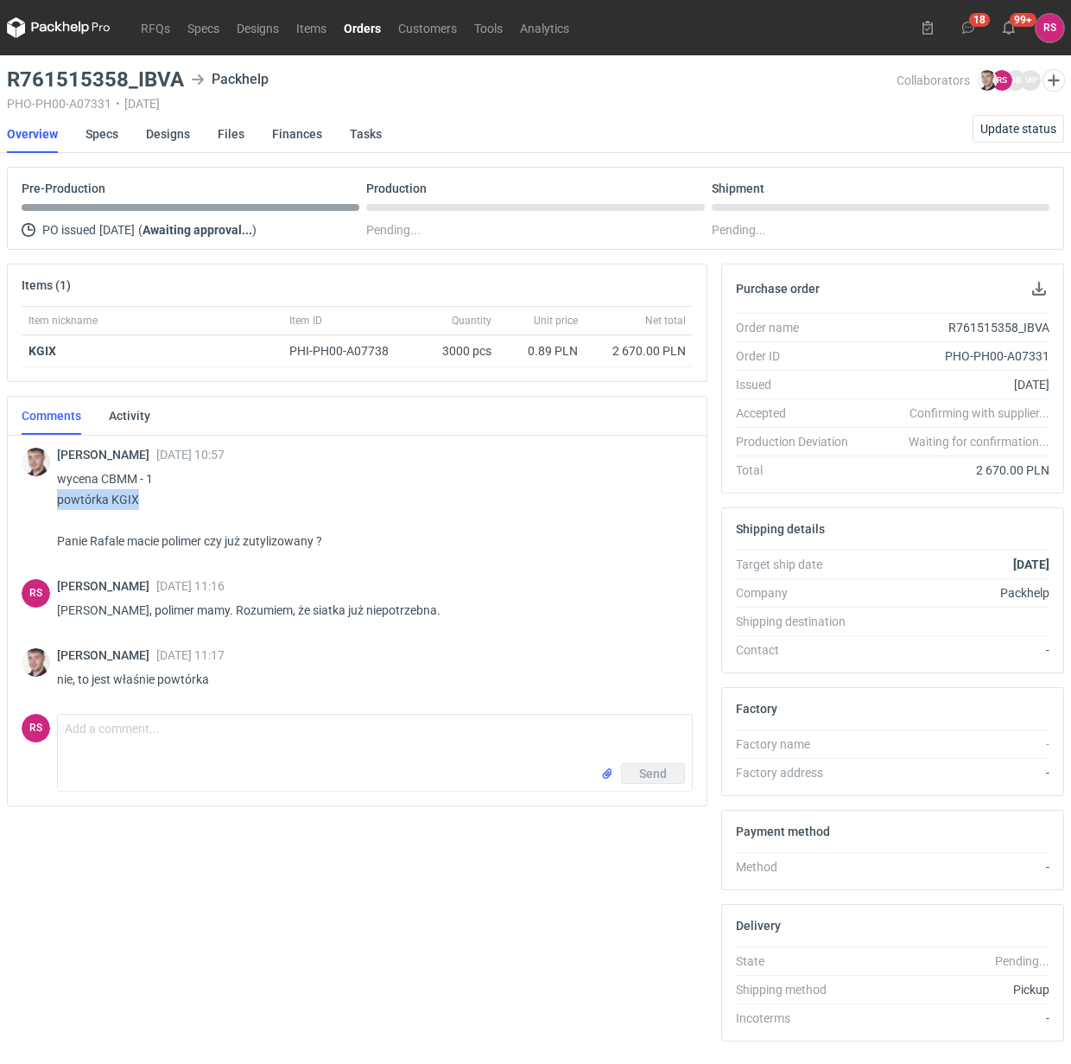
drag, startPoint x: 57, startPoint y: 499, endPoint x: 173, endPoint y: 501, distance: 115.8
click at [173, 501] on div "[PERSON_NAME] [DATE] 10:57 wycena CBMM - 1 powtórka KGIX Panie Rafale macie pol…" at bounding box center [357, 500] width 671 height 137
